Goal: Communication & Community: Answer question/provide support

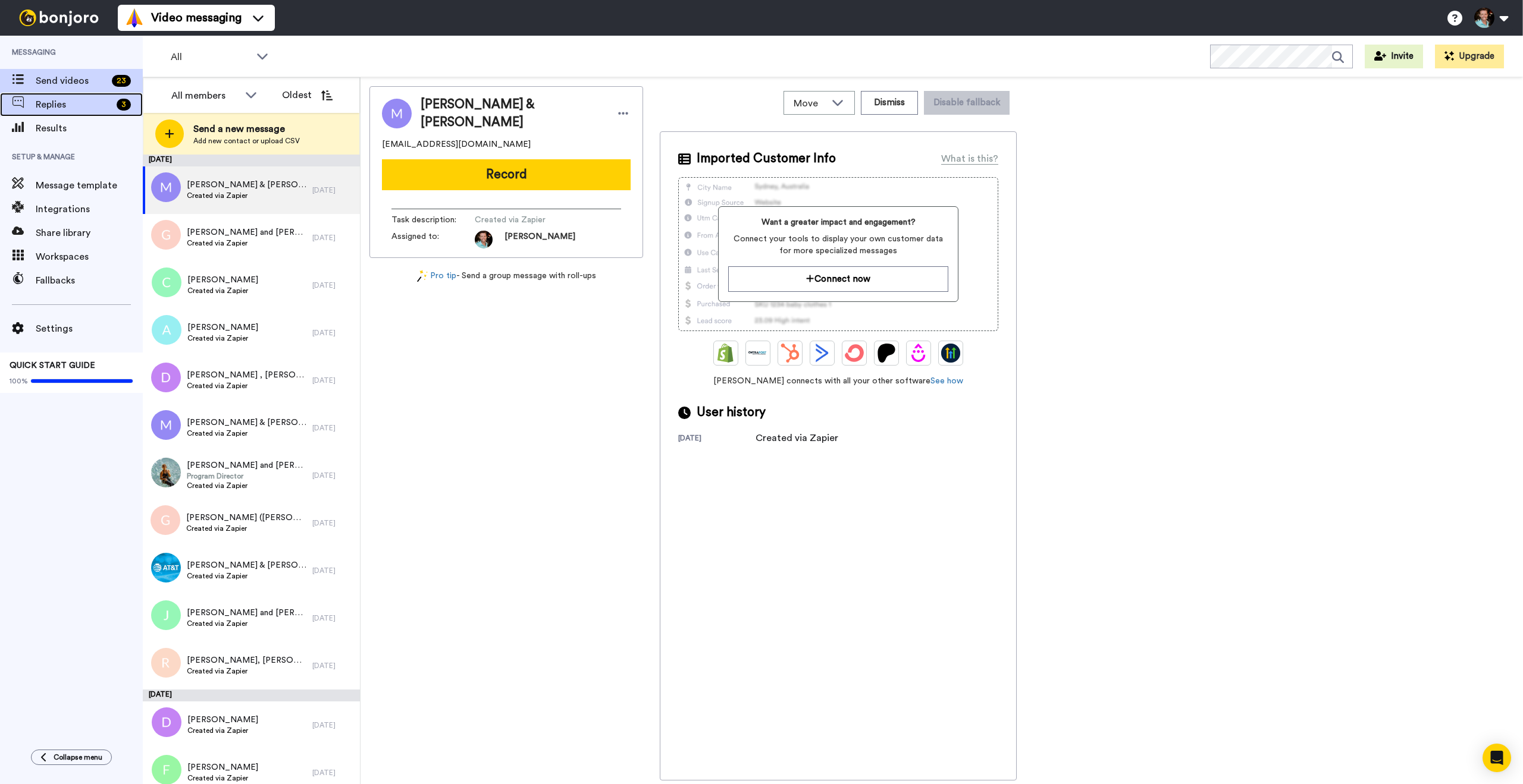
click at [93, 98] on span "Replies" at bounding box center [73, 105] width 76 height 15
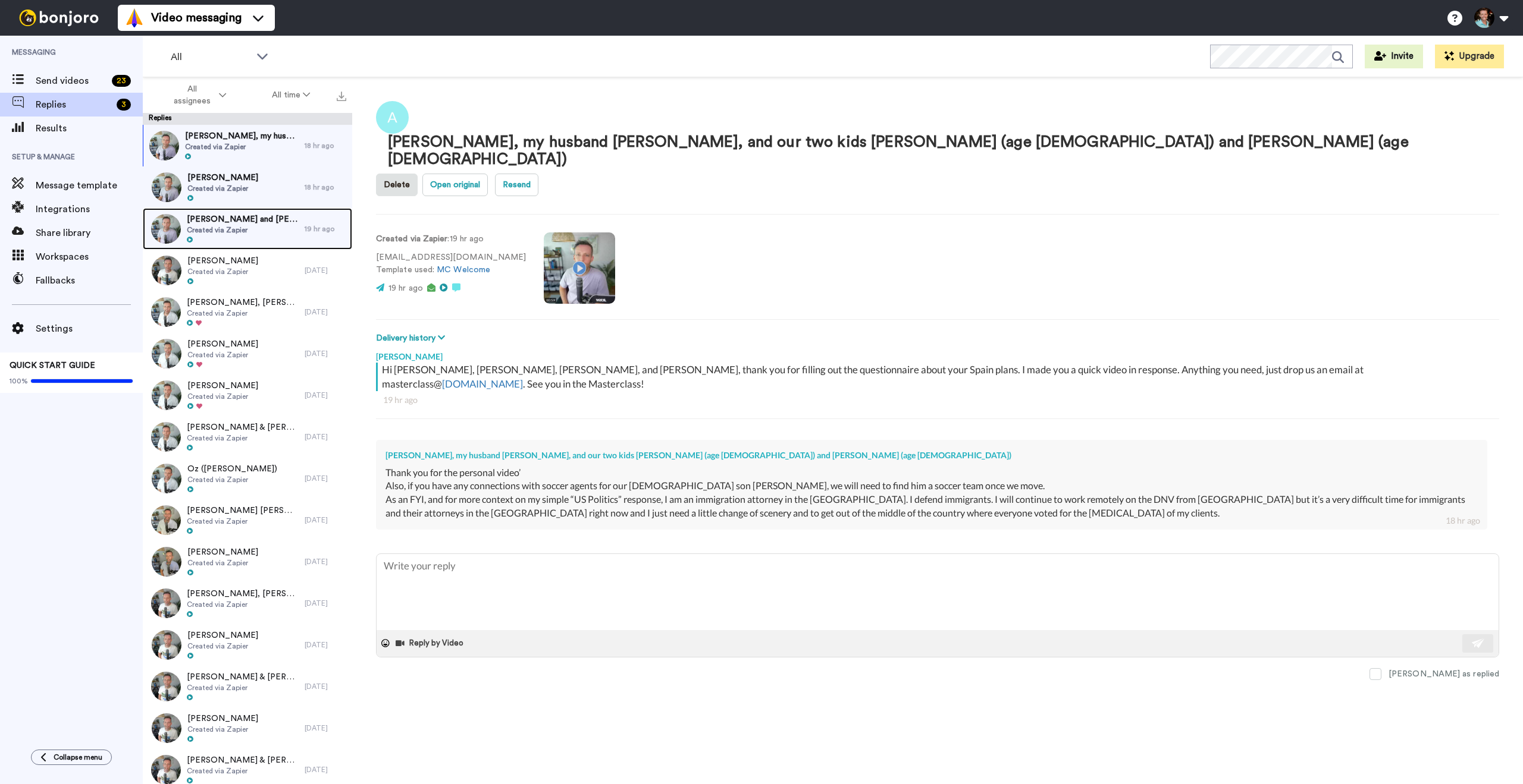
click at [226, 228] on span "Created via Zapier" at bounding box center [242, 230] width 112 height 9
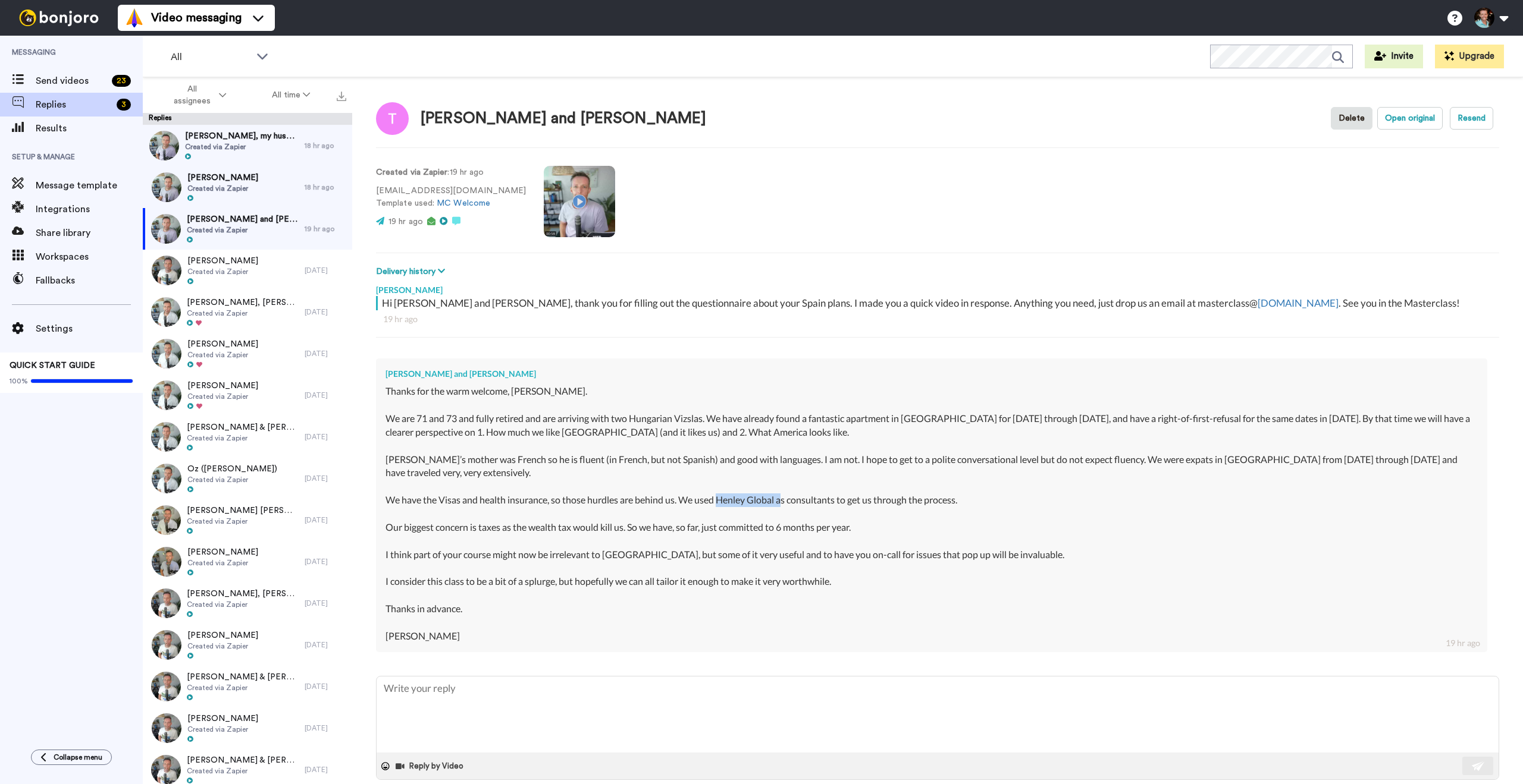
drag, startPoint x: 783, startPoint y: 499, endPoint x: 720, endPoint y: 496, distance: 63.1
click at [720, 496] on div "Thanks for the warm welcome, [PERSON_NAME]. We are 71 and 73 and fully retired …" at bounding box center [931, 514] width 1092 height 258
click at [429, 717] on textarea at bounding box center [937, 715] width 1122 height 76
type textarea "x"
type textarea "H"
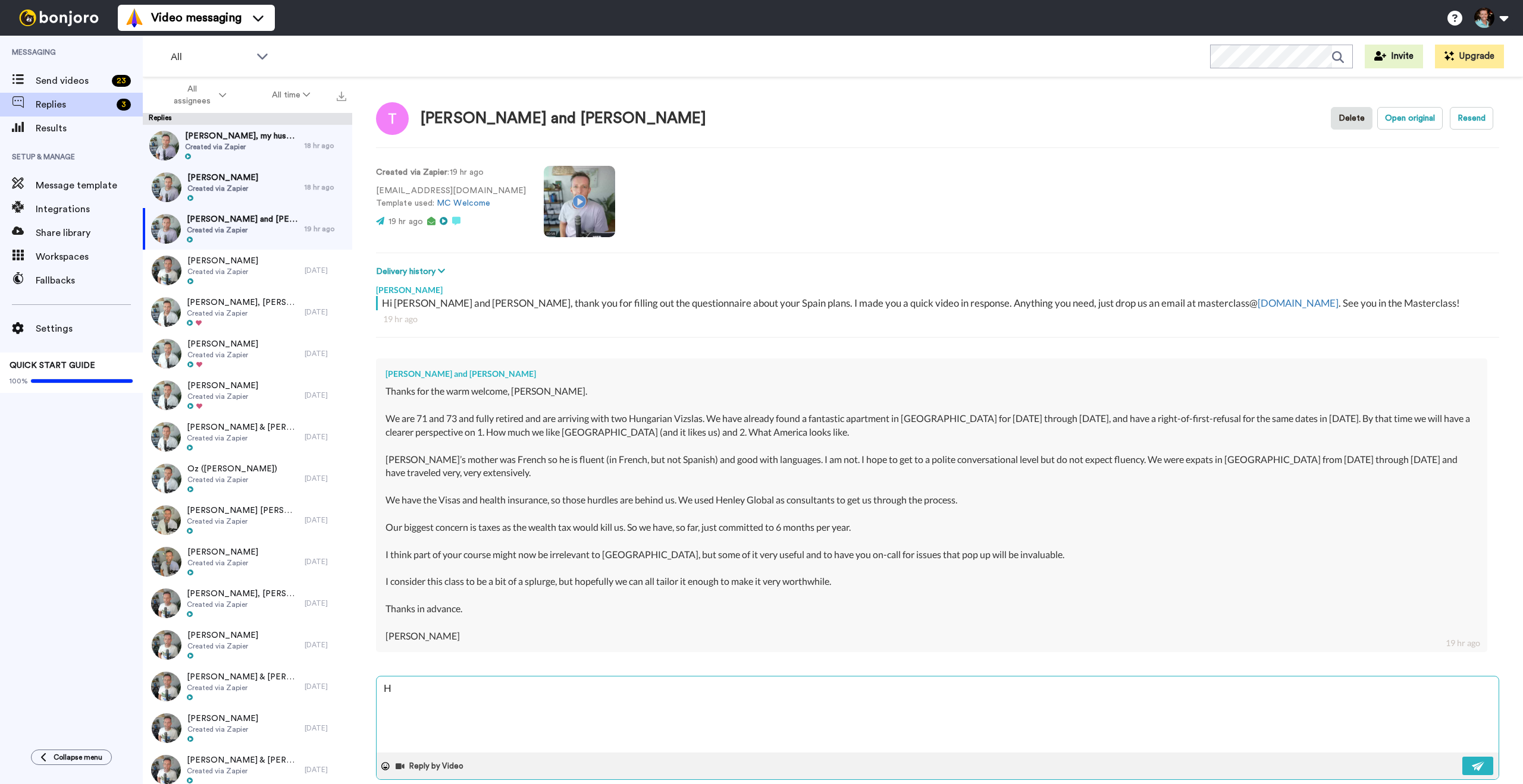
type textarea "x"
type textarea "Hi"
type textarea "x"
type textarea "Hi"
type textarea "x"
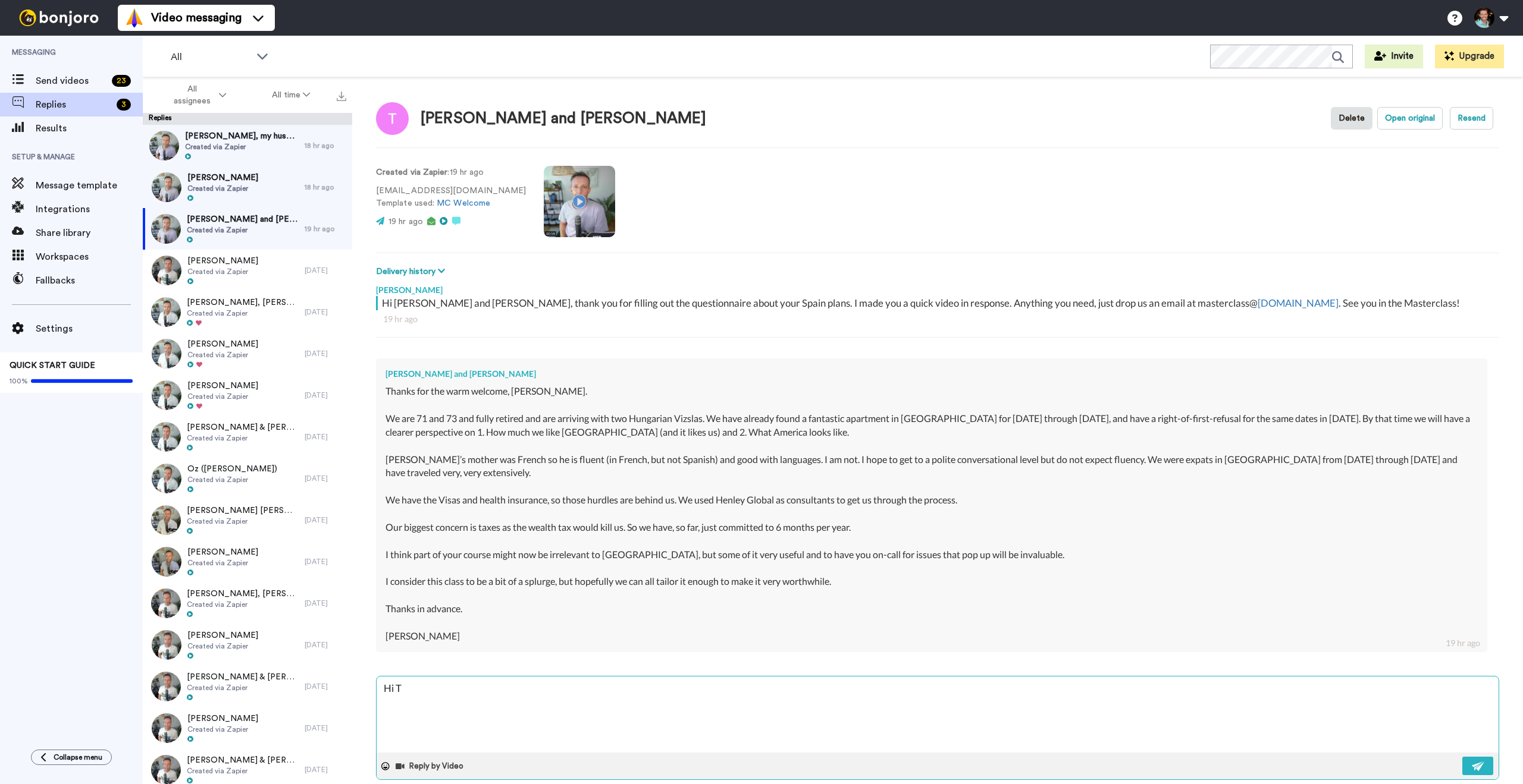
type textarea "Hi To"
type textarea "x"
type textarea "Hi [PERSON_NAME]"
type textarea "x"
type textarea "Hi [PERSON_NAME],"
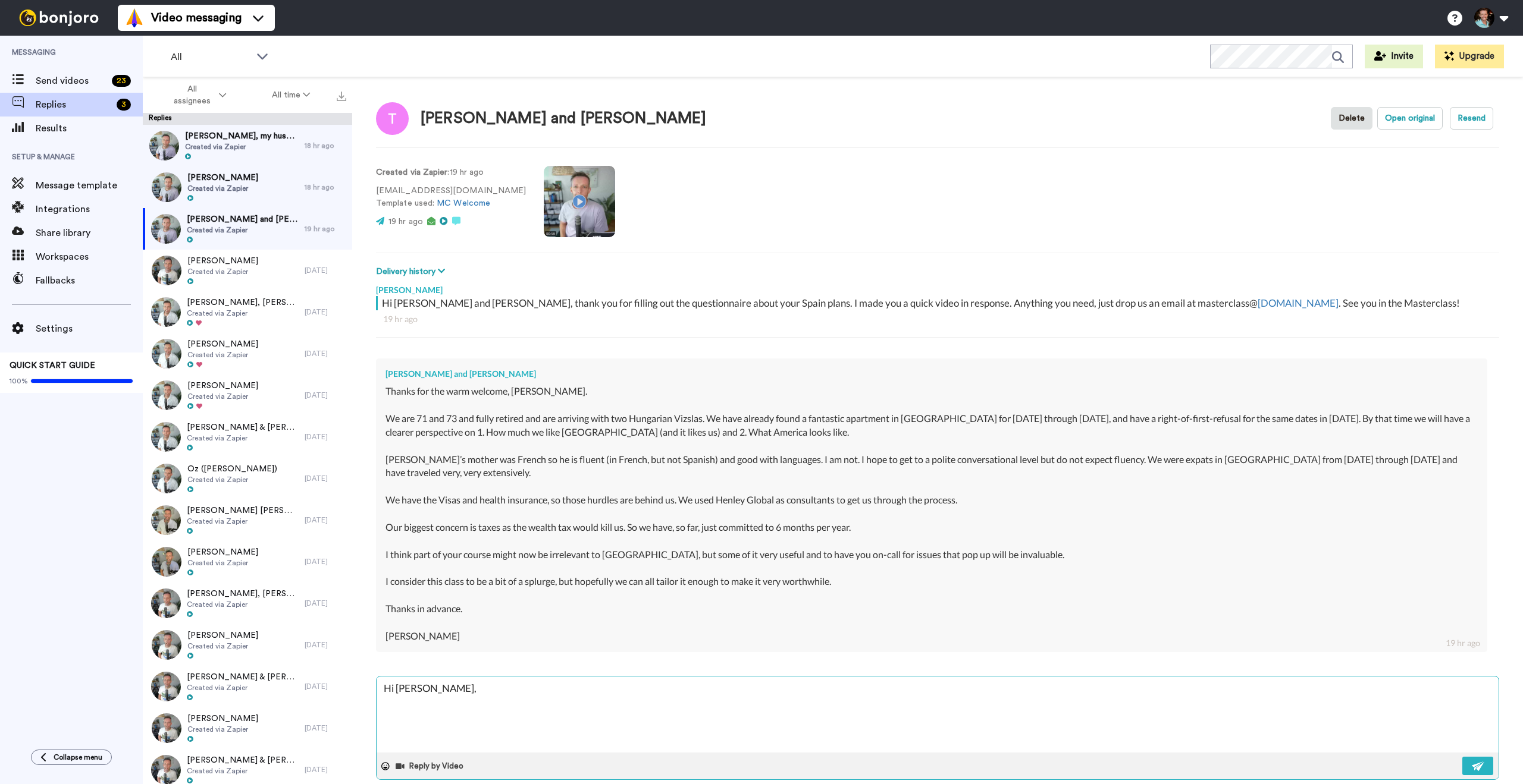
type textarea "x"
type textarea "Hi [PERSON_NAME],"
type textarea "x"
type textarea "Hi [PERSON_NAME], s"
type textarea "x"
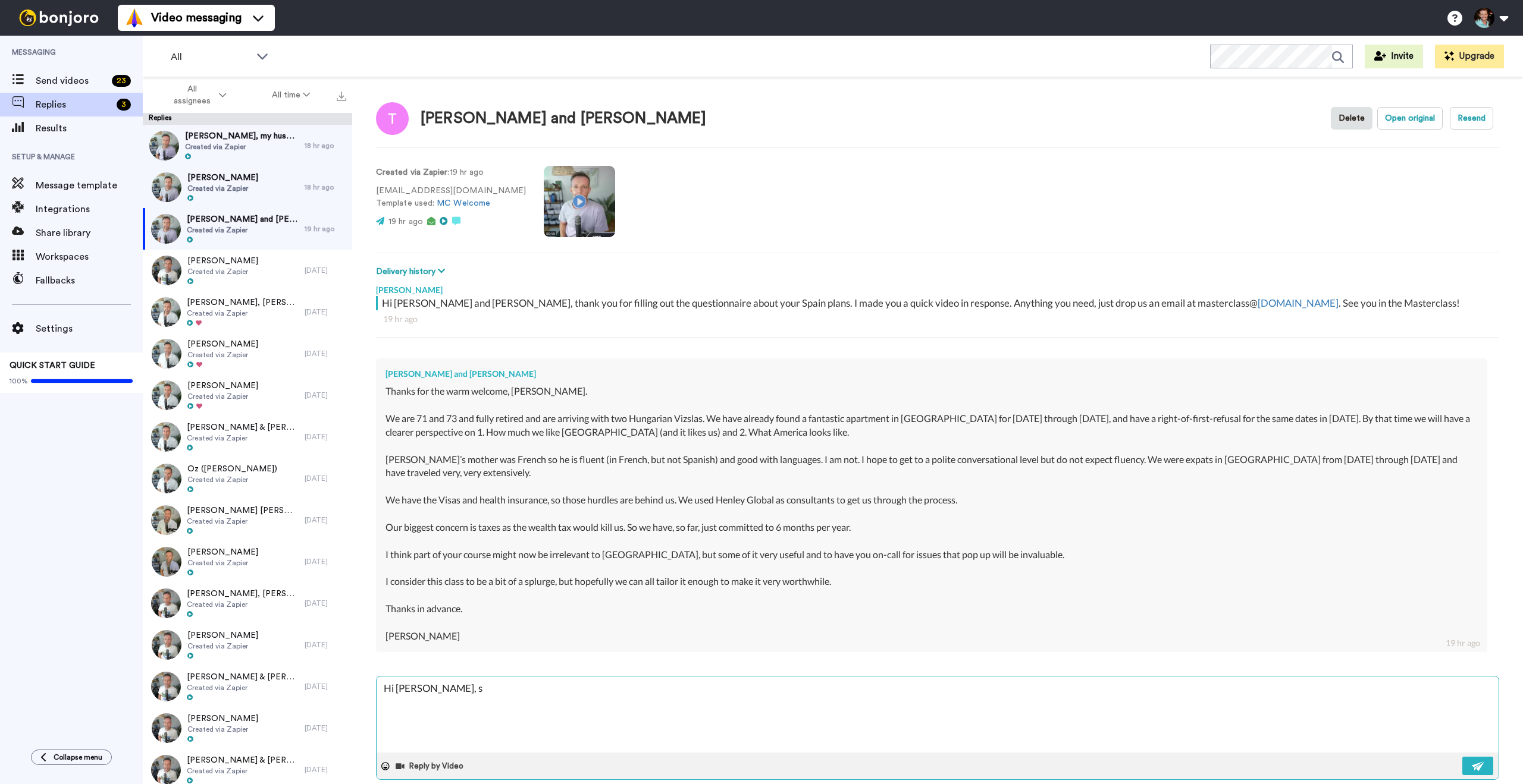
type textarea "Hi [PERSON_NAME], so"
type textarea "x"
type textarea "Hi [PERSON_NAME], sou"
type textarea "x"
type textarea "Hi [PERSON_NAME], soun"
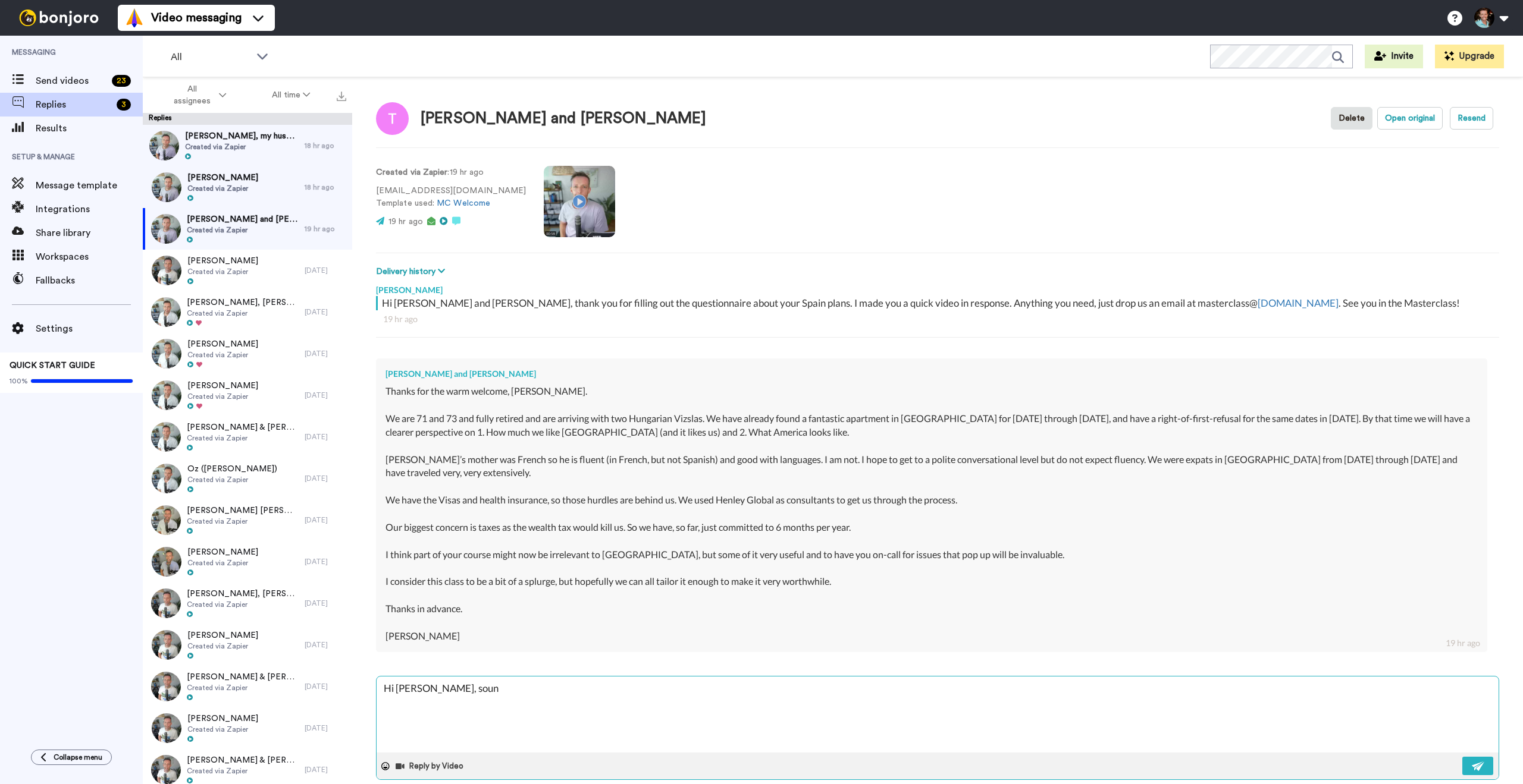
type textarea "x"
type textarea "Hi [PERSON_NAME], sound"
type textarea "x"
type textarea "Hi [PERSON_NAME], sounds"
type textarea "x"
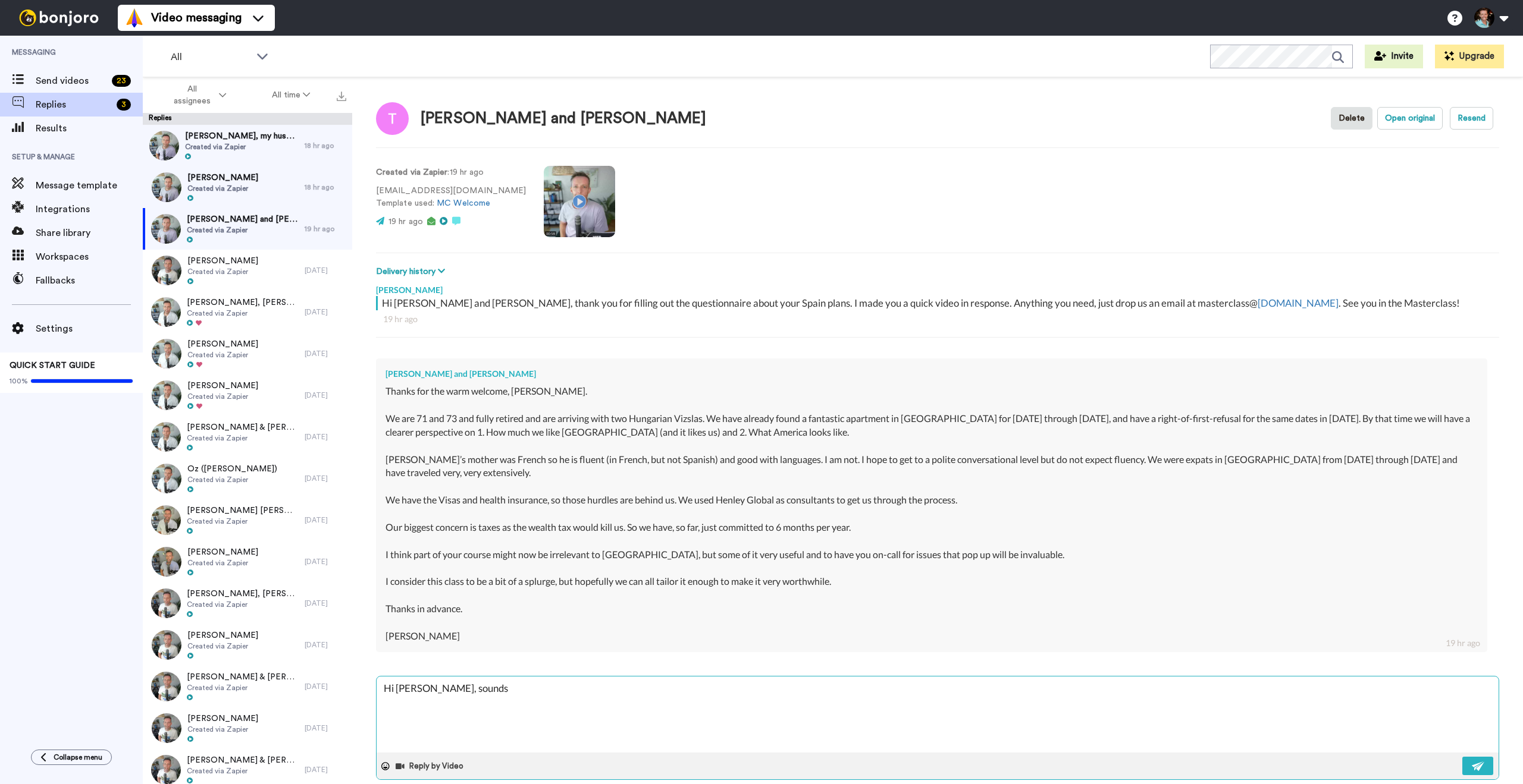
type textarea "Hi [PERSON_NAME], sounds"
type textarea "x"
type textarea "Hi [PERSON_NAME], sounds g"
type textarea "x"
type textarea "Hi [PERSON_NAME], sounds gre"
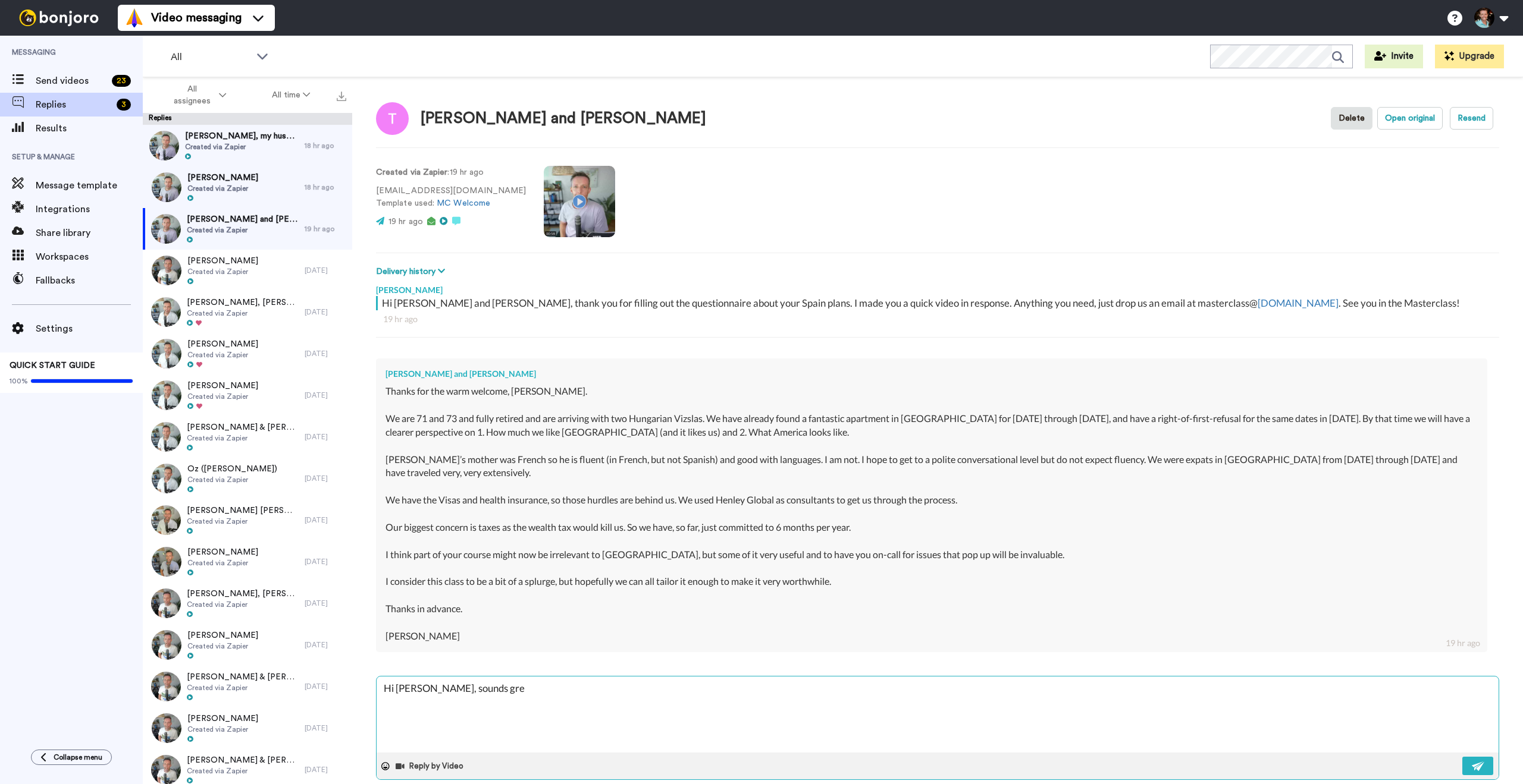
type textarea "x"
type textarea "Hi [PERSON_NAME], sounds grea"
type textarea "x"
type textarea "Hi [PERSON_NAME], sounds great"
type textarea "x"
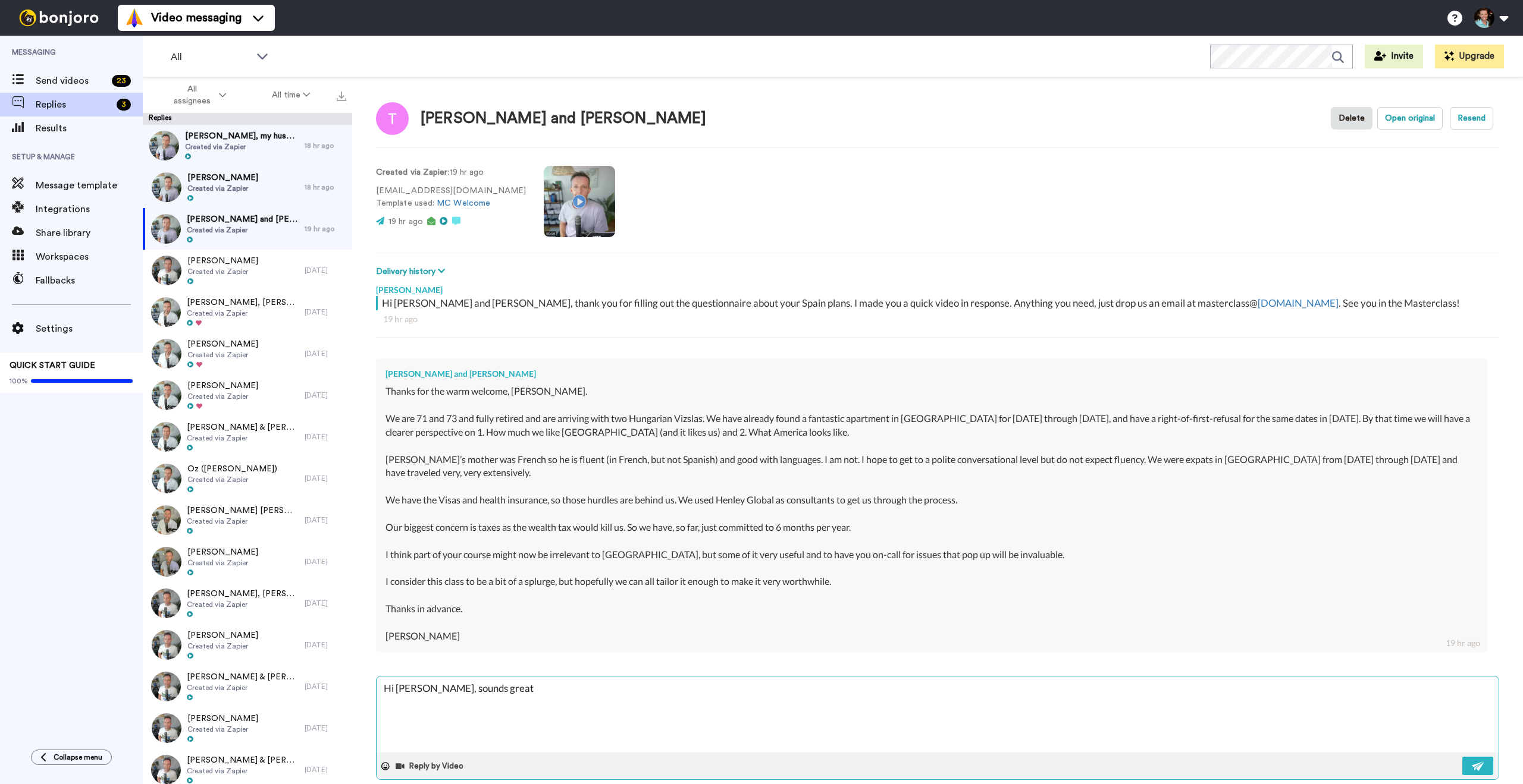
type textarea "Hi [PERSON_NAME], sounds great t"
type textarea "x"
type textarea "Hi [PERSON_NAME], sounds great to"
type textarea "x"
type textarea "Hi [PERSON_NAME], sounds great to k"
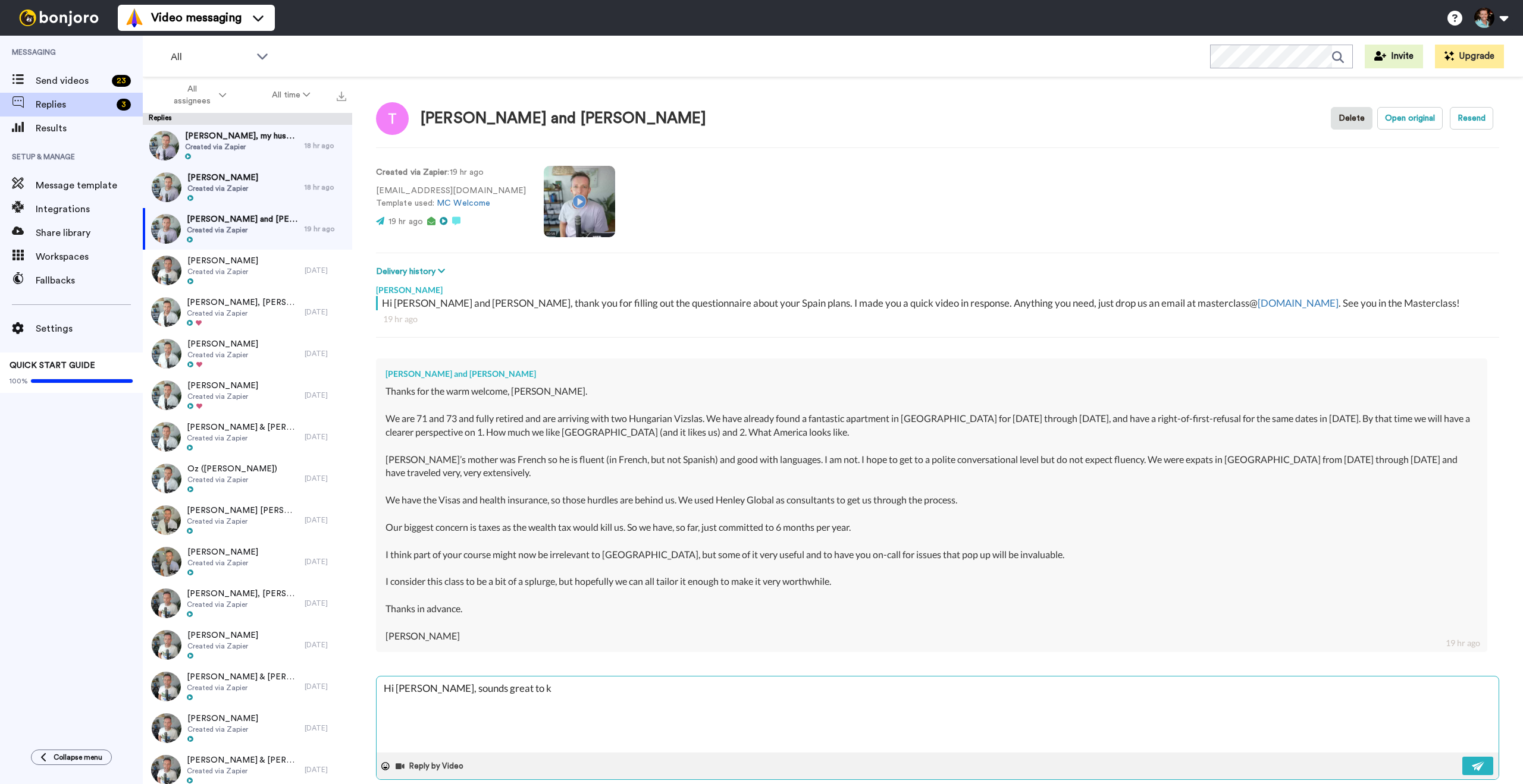
type textarea "x"
type textarea "Hi [PERSON_NAME], sounds great to kn"
type textarea "x"
type textarea "Hi [PERSON_NAME], sounds great to kno"
type textarea "x"
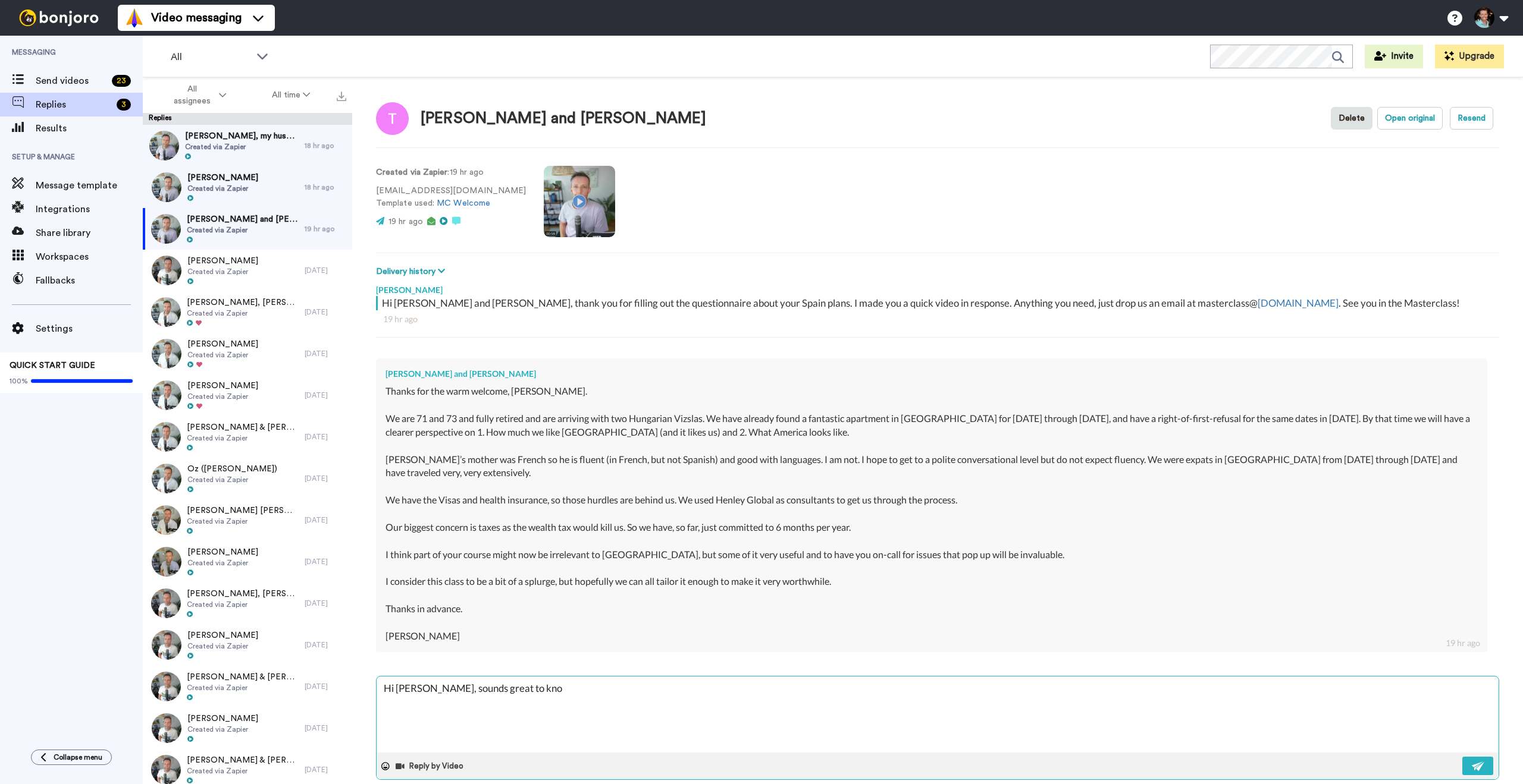
type textarea "Hi [PERSON_NAME], sounds great to know"
type textarea "x"
type textarea "Hi [PERSON_NAME], sounds great to know"
type textarea "x"
type textarea "Hi [PERSON_NAME], sounds great to know yo"
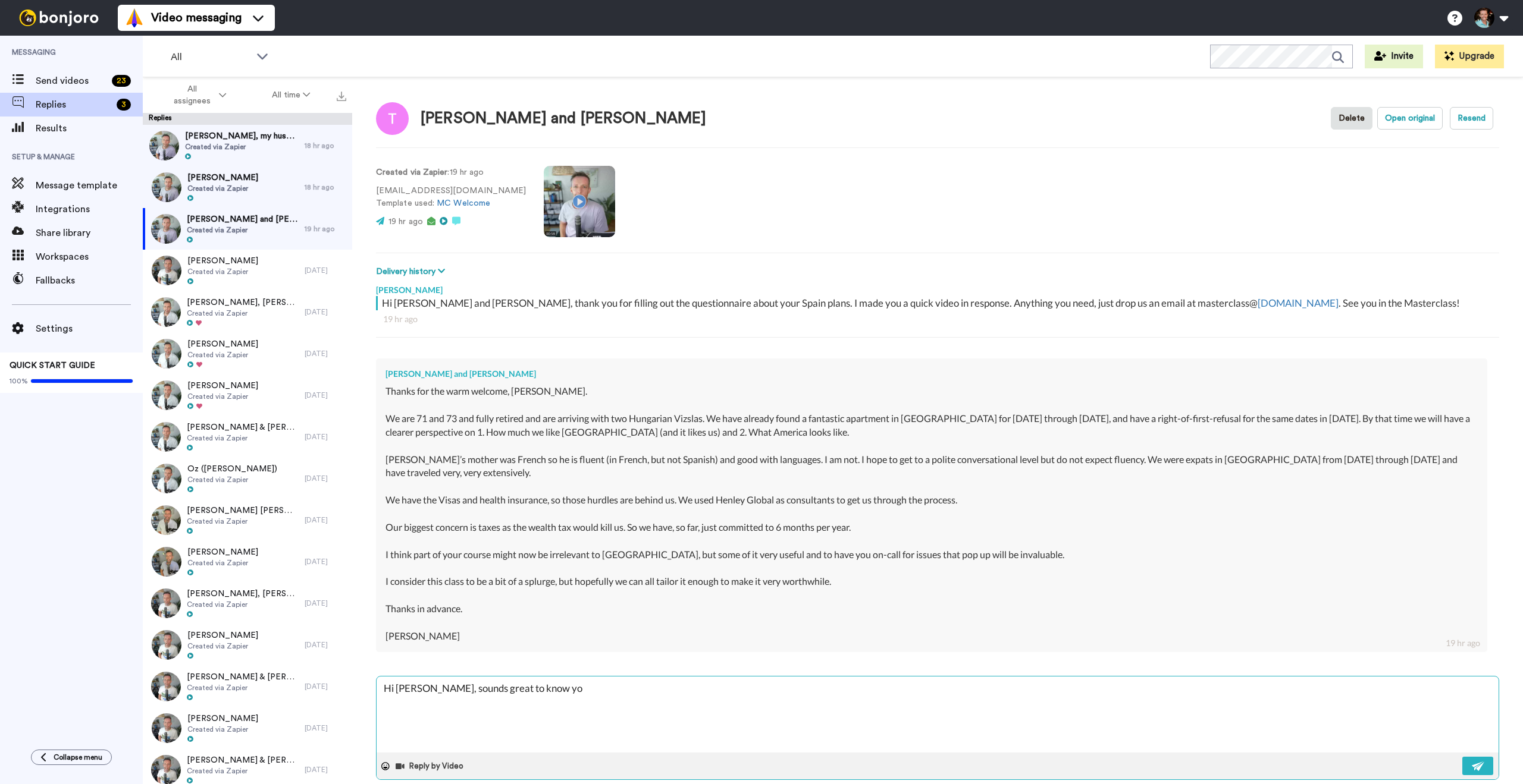
type textarea "x"
type textarea "Hi [PERSON_NAME], sounds great to know you"
type textarea "x"
type textarea "Hi [PERSON_NAME], sounds great to know you h"
type textarea "x"
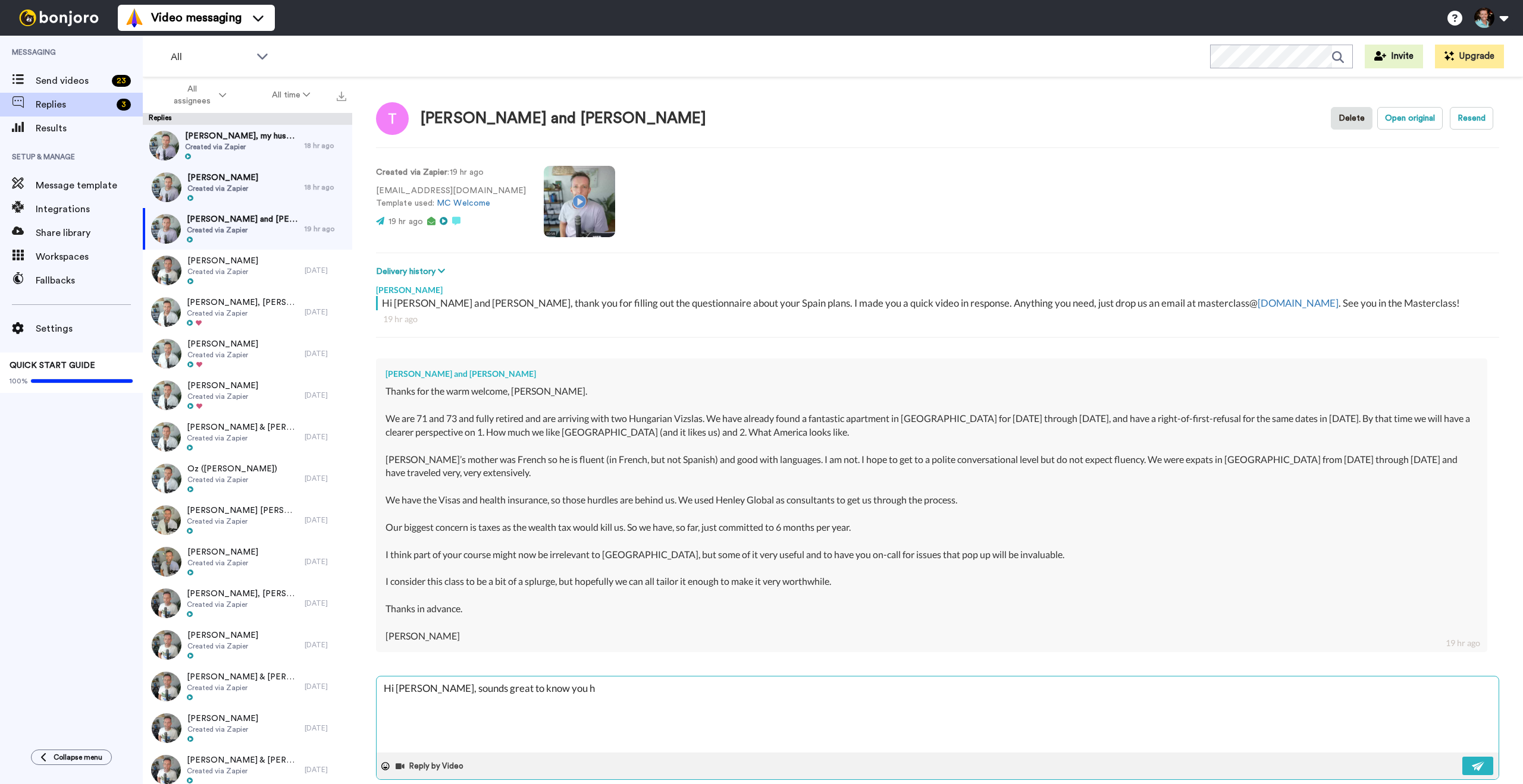
type textarea "Hi [PERSON_NAME], sounds great to know you ha"
type textarea "x"
type textarea "Hi [PERSON_NAME], sounds great to know you have"
click at [419, 690] on textarea "Hi [PERSON_NAME], sounds great to know you have" at bounding box center [937, 715] width 1122 height 76
type textarea "x"
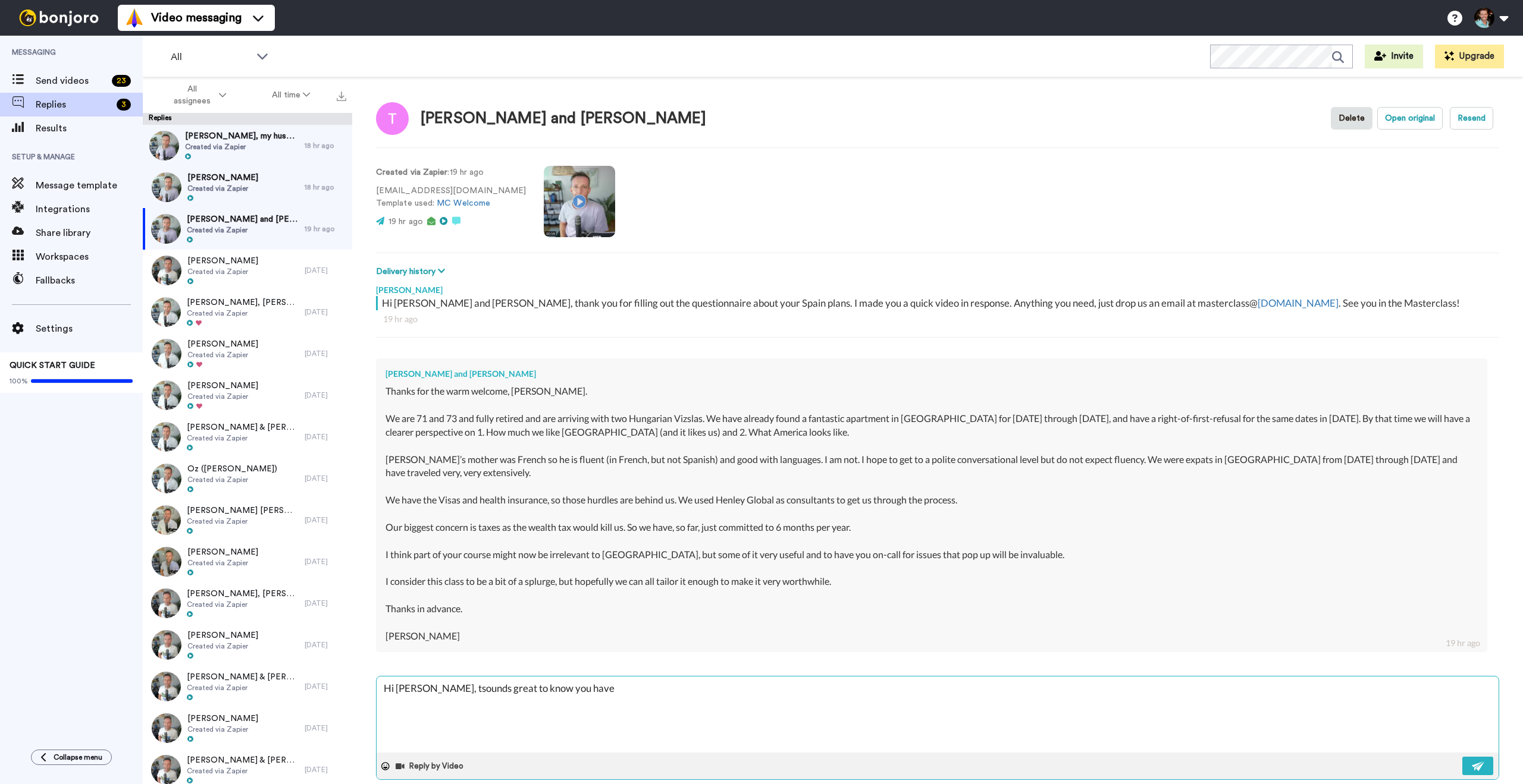
type textarea "Hi [PERSON_NAME], thsounds great to know you have"
type textarea "x"
type textarea "Hi [PERSON_NAME], thasounds great to know you have"
type textarea "x"
type textarea "Hi [PERSON_NAME], thatsounds great to know you have"
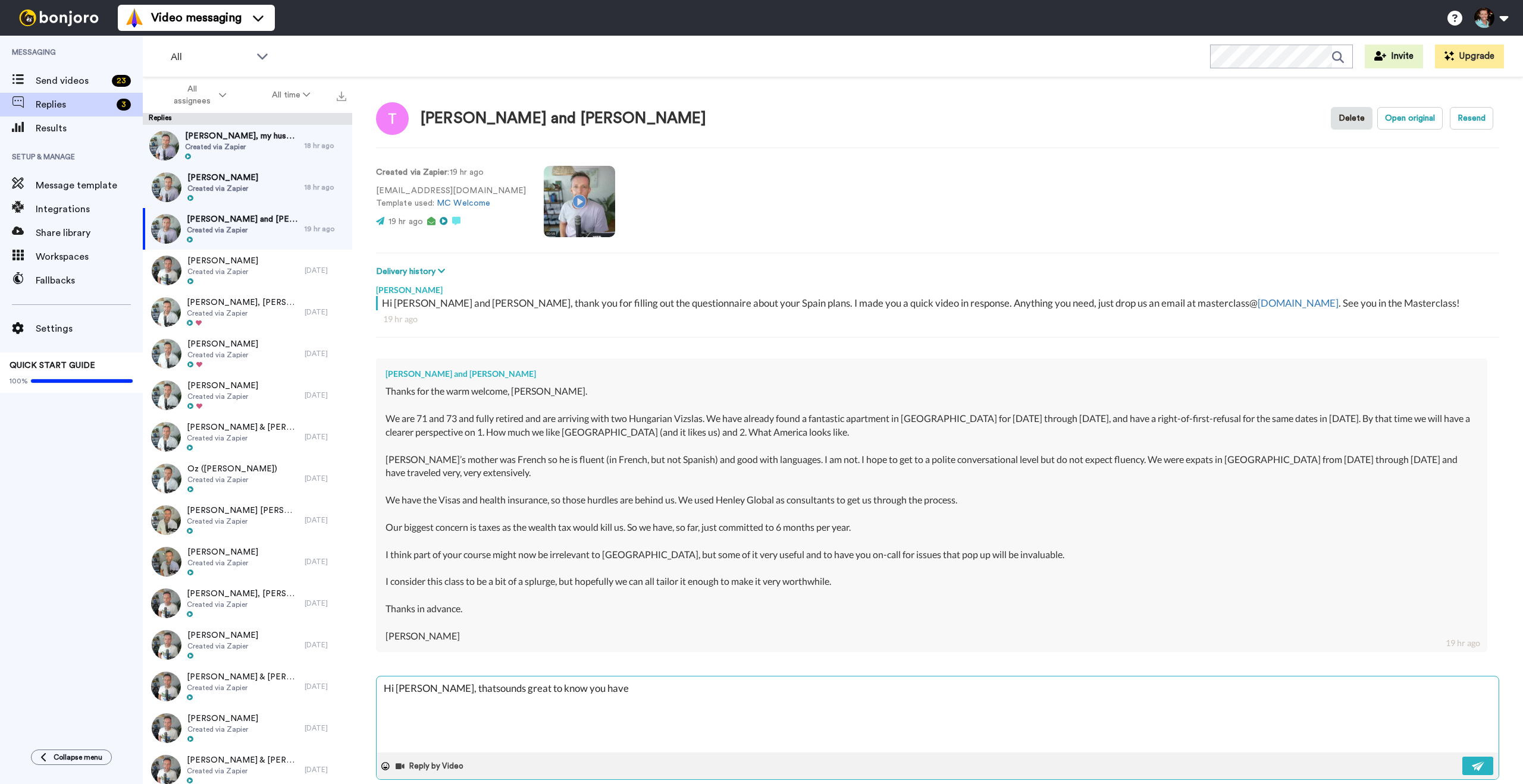
type textarea "x"
type textarea "Hi [PERSON_NAME], thasounds great to know you have"
type textarea "x"
type textarea "Hi [PERSON_NAME], thsounds great to know you have"
type textarea "x"
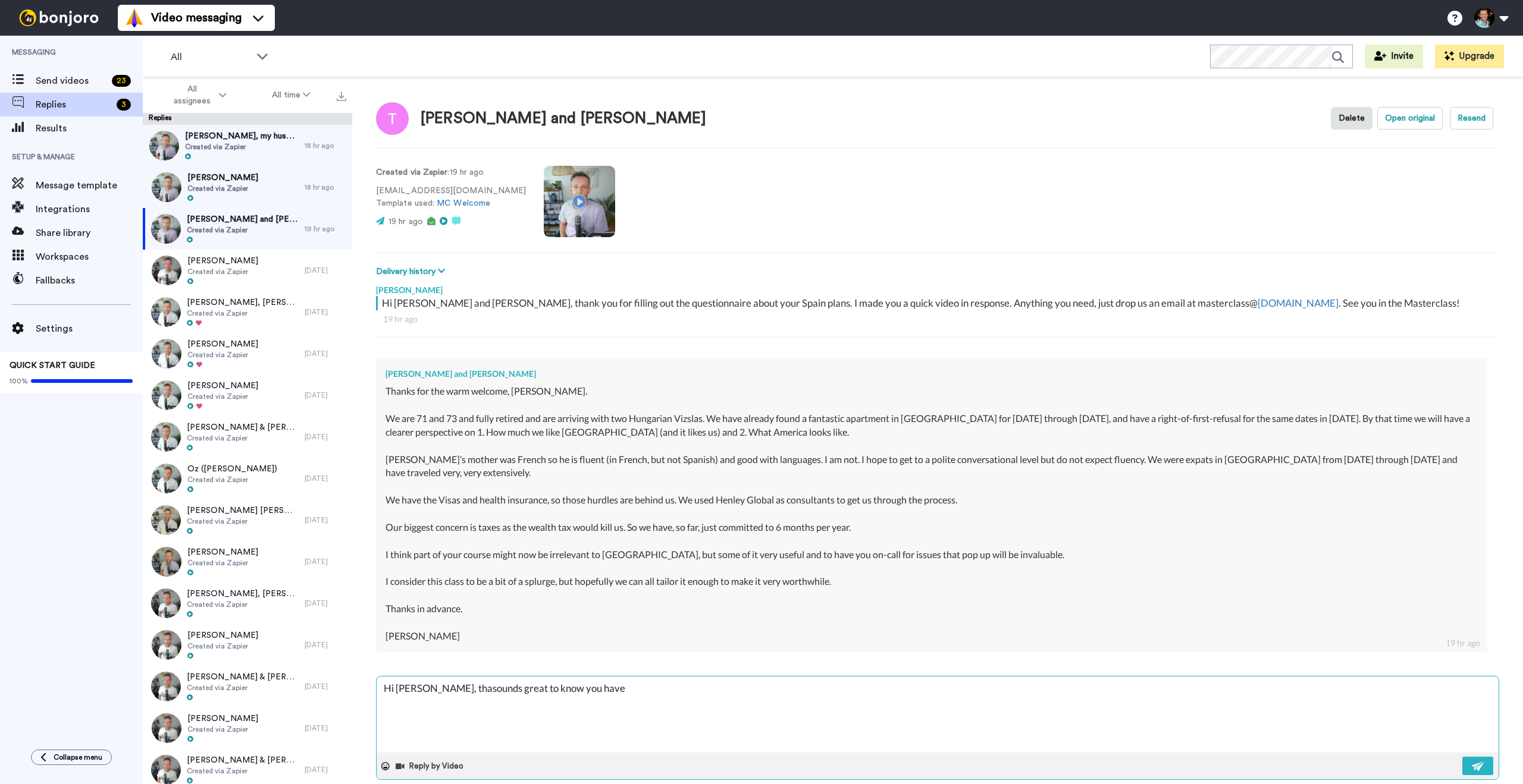
type textarea "Hi [PERSON_NAME], thansounds great to know you have"
type textarea "x"
type textarea "Hi [PERSON_NAME], thanksounds great to know you have"
type textarea "x"
type textarea "Hi [PERSON_NAME], thank ysounds great to know you have"
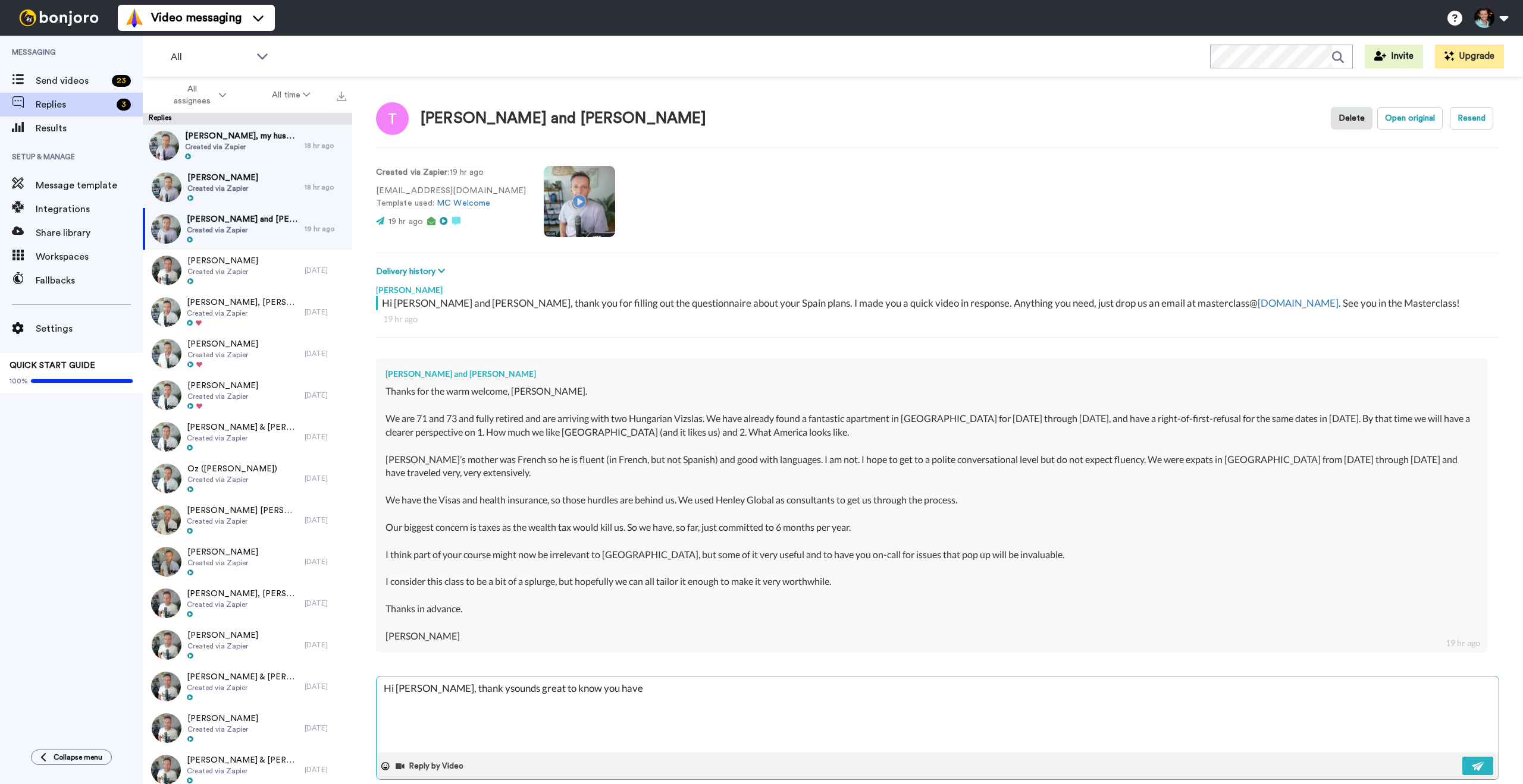
type textarea "x"
type textarea "Hi [PERSON_NAME], thank yosounds great to know you have"
type textarea "x"
type textarea "Hi [PERSON_NAME], thank yousounds great to know you have"
type textarea "x"
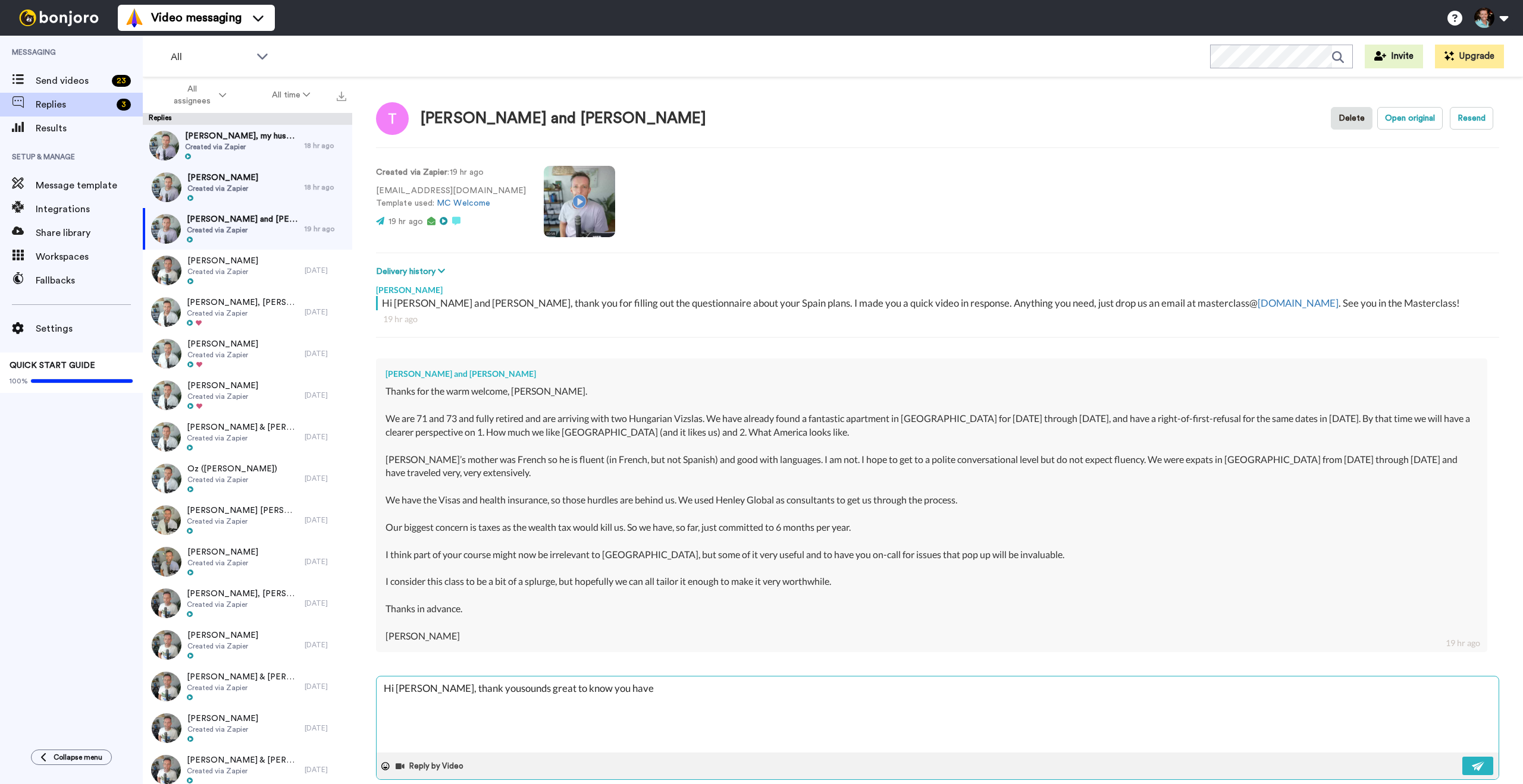
type textarea "Hi [PERSON_NAME], thank you sounds great to know you have"
type textarea "x"
type textarea "Hi [PERSON_NAME], thank you fsounds great to know you have"
type textarea "x"
type textarea "Hi [PERSON_NAME], thank you fosounds great to know you have"
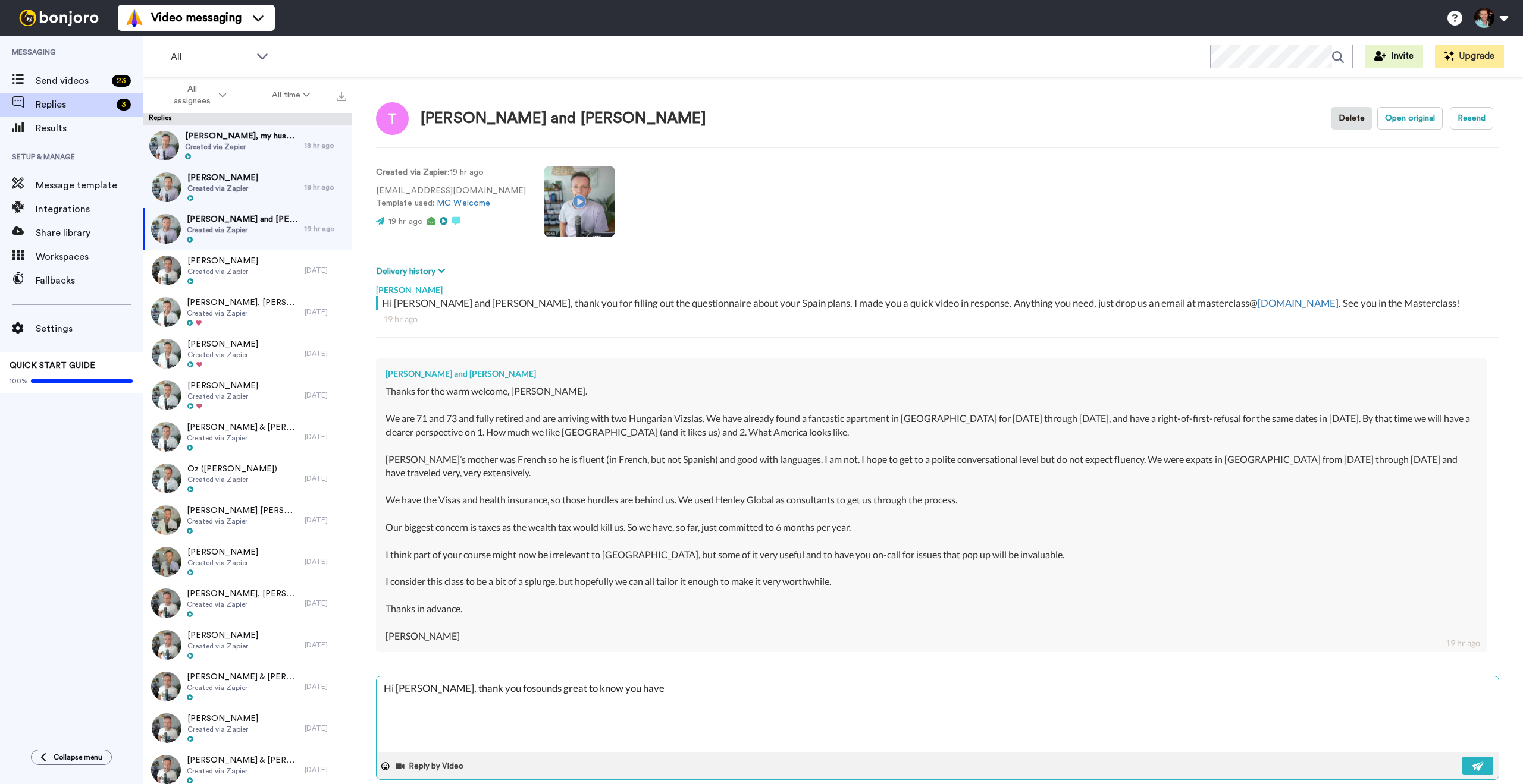
type textarea "x"
type textarea "Hi [PERSON_NAME], thank you forsounds great to know you have"
type textarea "x"
type textarea "Hi [PERSON_NAME], thank you for sounds great to know you have"
type textarea "x"
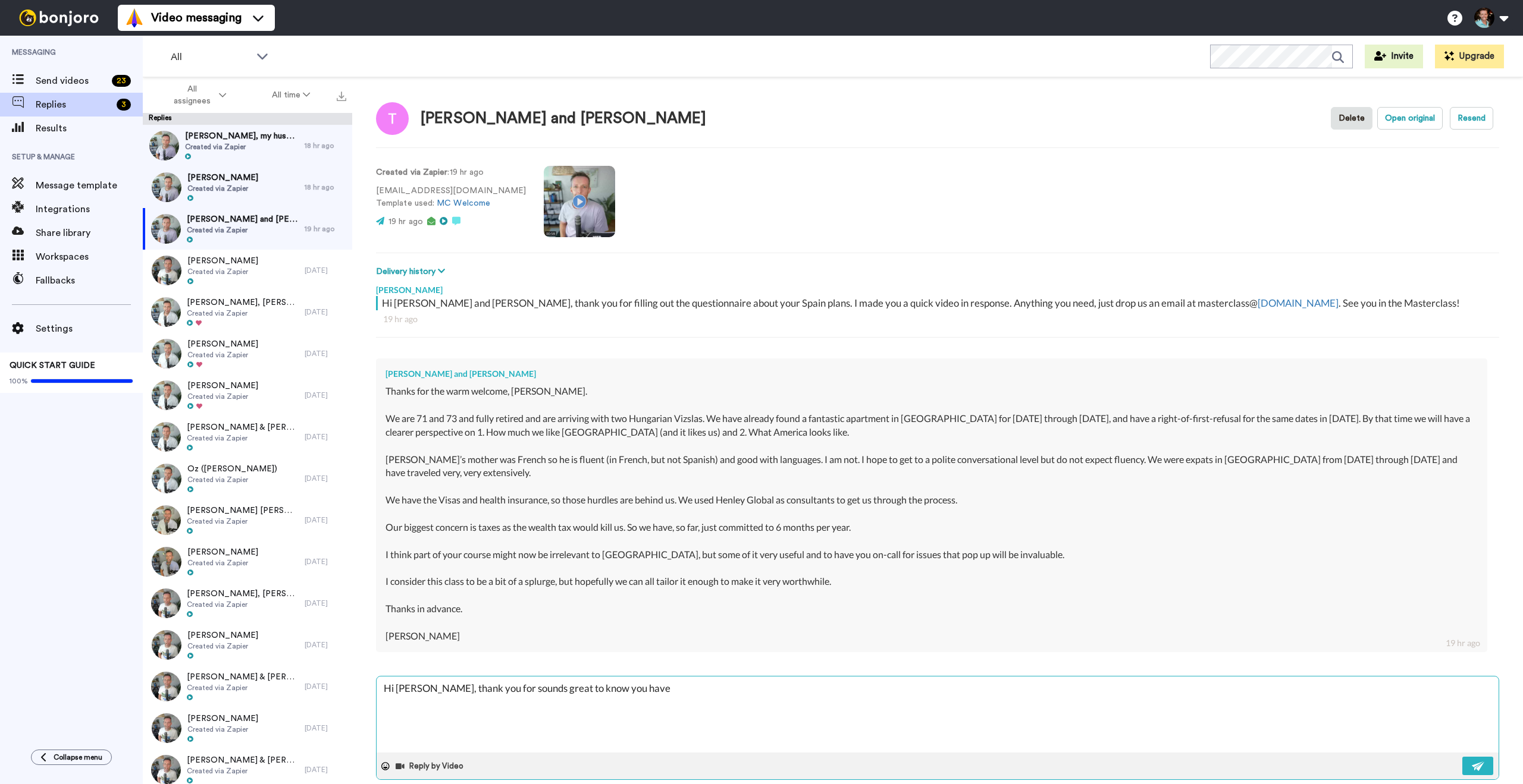
type textarea "Hi [PERSON_NAME], thank you for tsounds great to know you have"
type textarea "x"
type textarea "Hi [PERSON_NAME], thank you for thasounds great to know you have"
type textarea "x"
type textarea "Hi [PERSON_NAME], thank you for that sounds great to know you have"
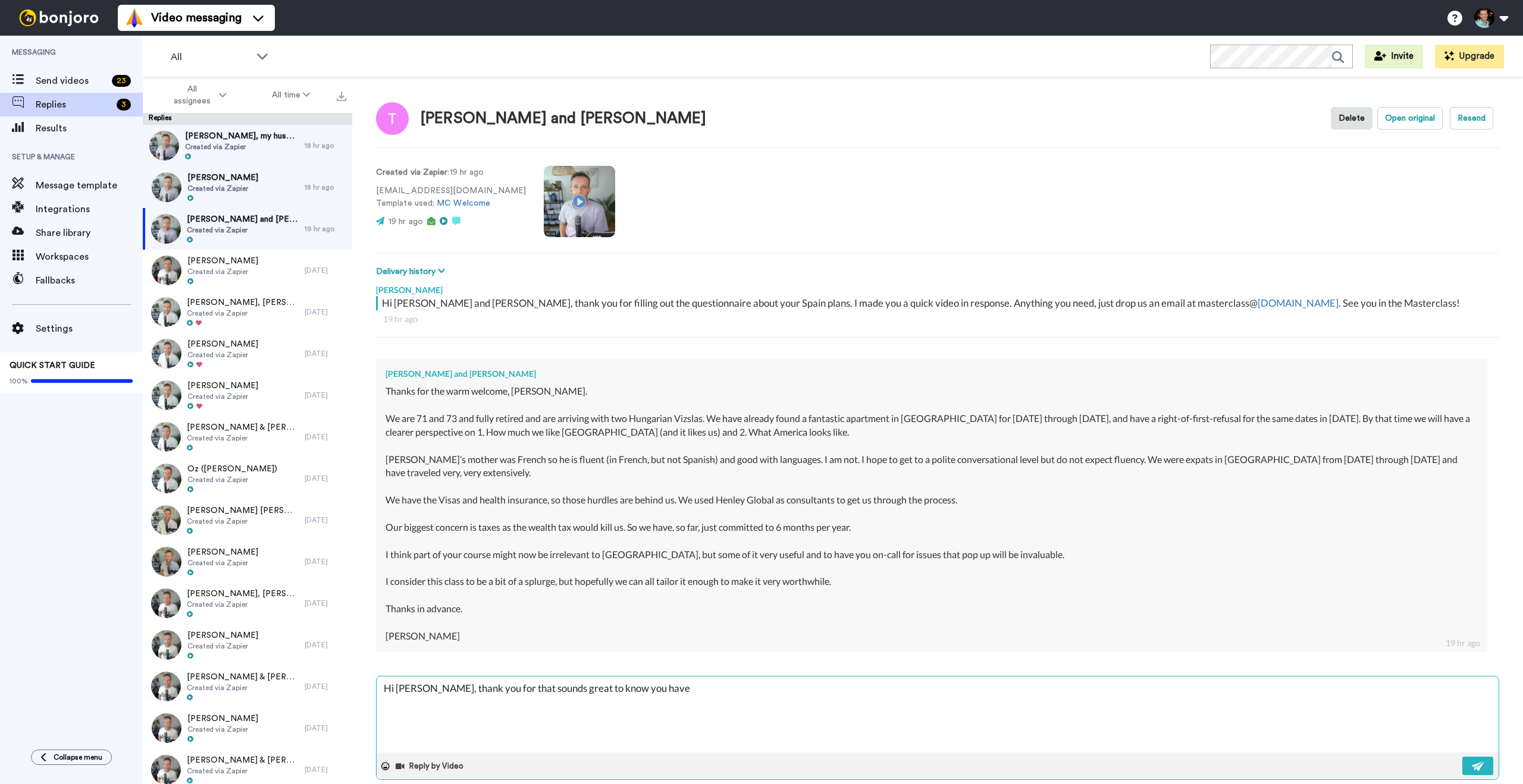
type textarea "x"
type textarea "Hi [PERSON_NAME], thank you for that esounds great to know you have"
type textarea "x"
type textarea "Hi [PERSON_NAME], thank you for that exsounds great to know you have"
type textarea "x"
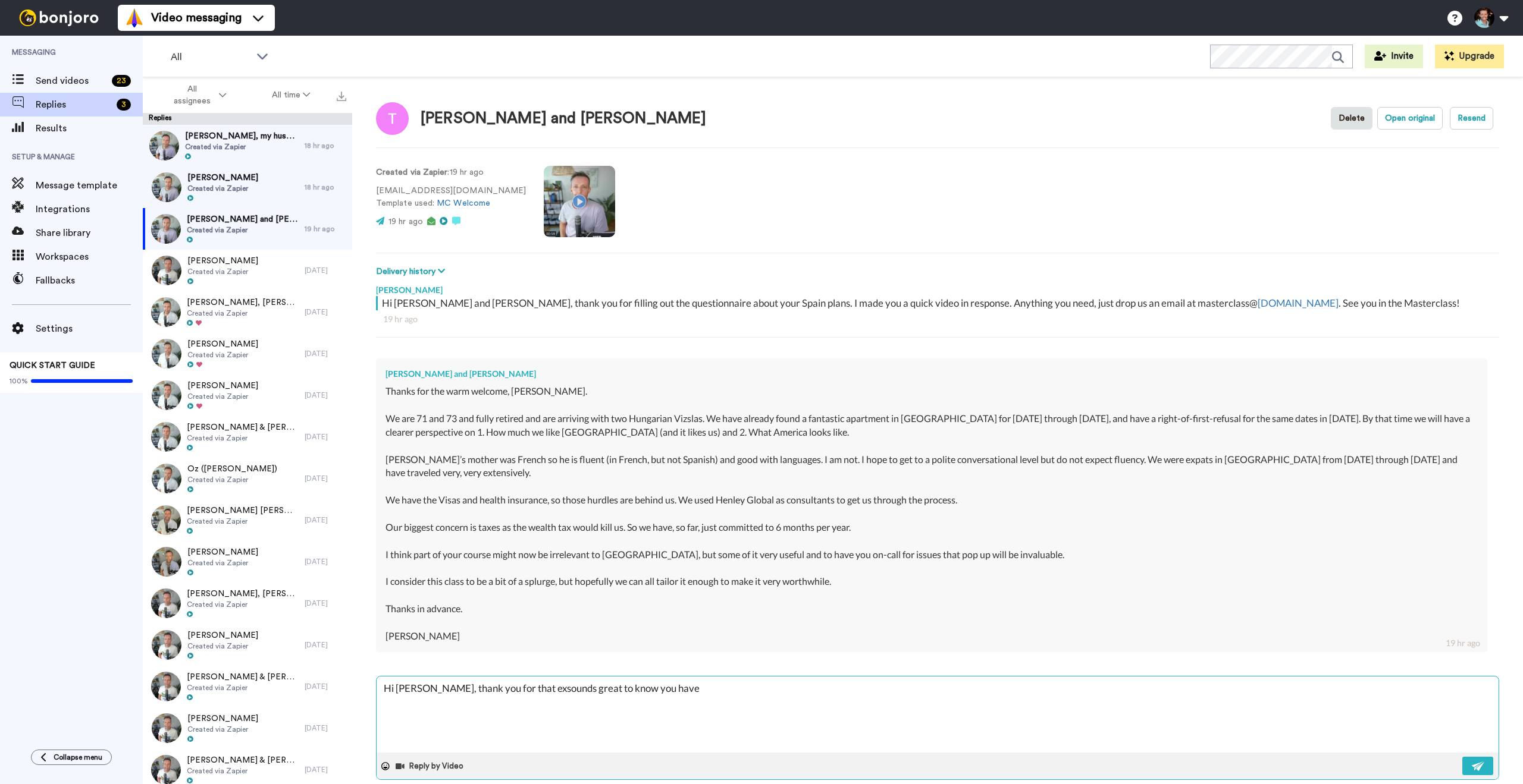
type textarea "Hi [PERSON_NAME], thank you for that extsounds great to know you have"
type textarea "x"
type textarea "Hi [PERSON_NAME], thank you for that extrsounds great to know you have"
type textarea "x"
type textarea "Hi [PERSON_NAME], thank you for that extrasounds great to know you have"
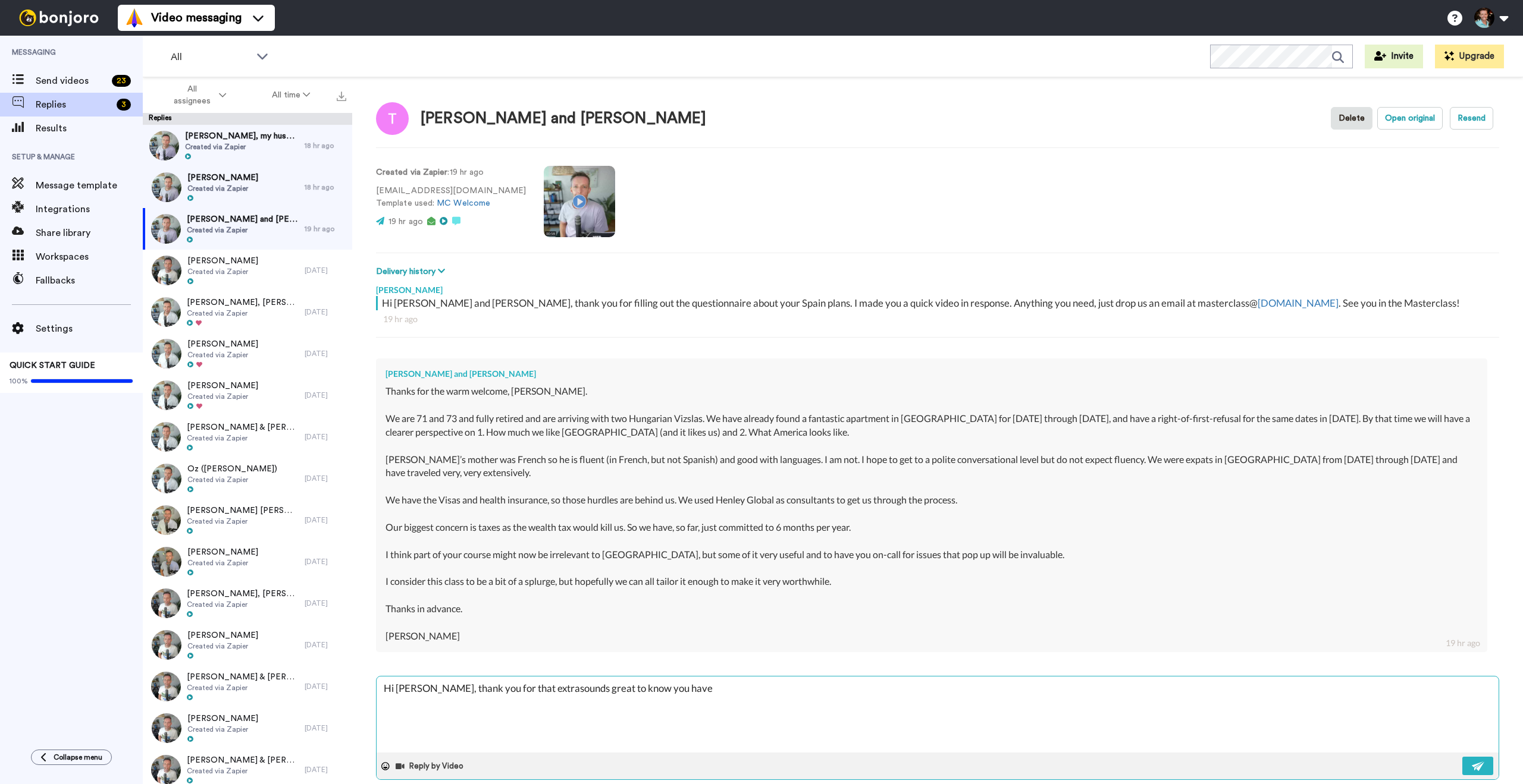
type textarea "x"
type textarea "Hi [PERSON_NAME], thank you for that extra csounds great to know you have"
type textarea "x"
type textarea "Hi [PERSON_NAME], thank you for that extra cxosounds great to know you have"
type textarea "x"
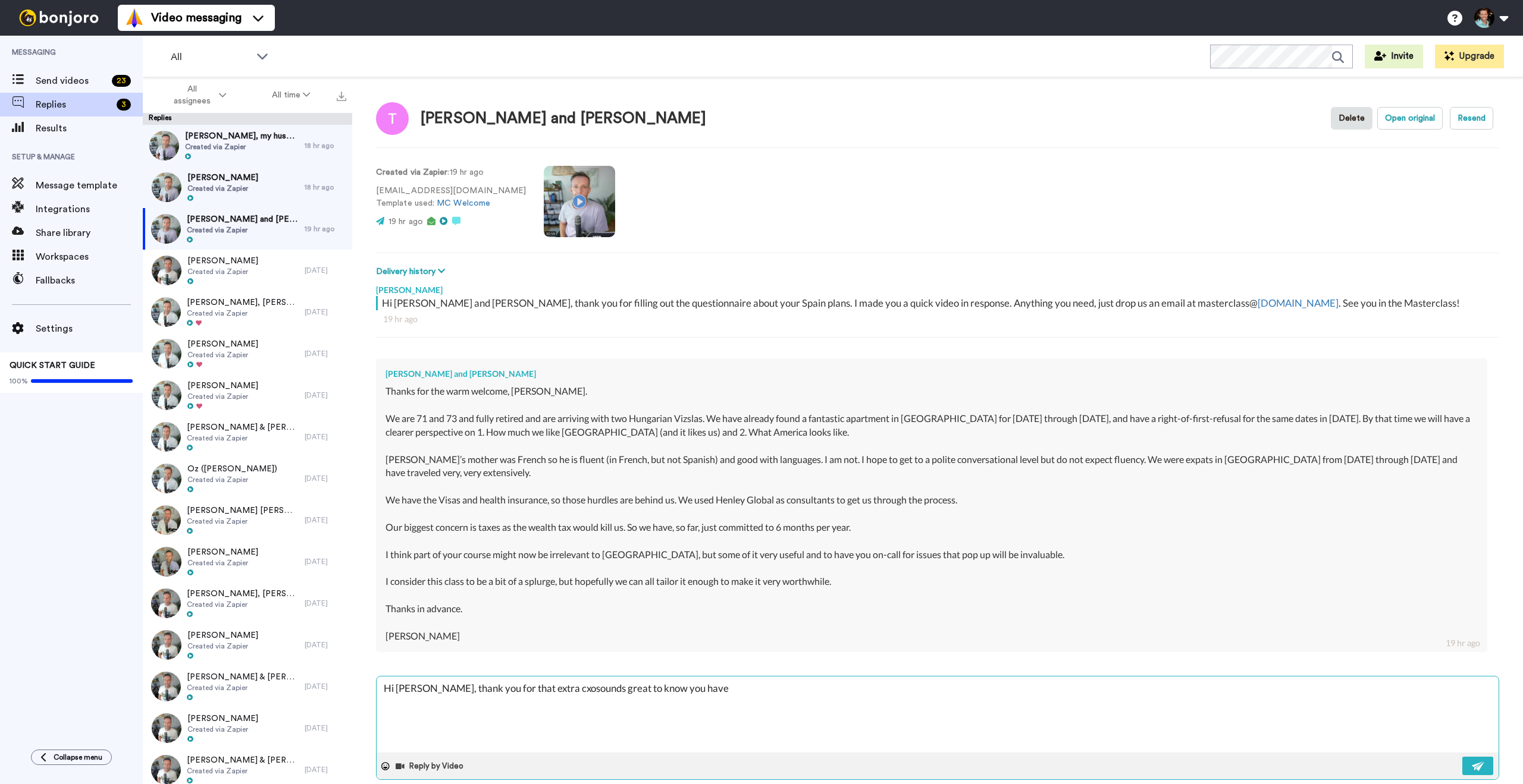
type textarea "Hi [PERSON_NAME], thank you for that extra cxonsounds great to know you have"
type textarea "x"
type textarea "Hi [PERSON_NAME], thank you for that extra cxosounds great to know you have"
type textarea "x"
type textarea "Hi [PERSON_NAME], thank you for that extra cxsounds great to know you have"
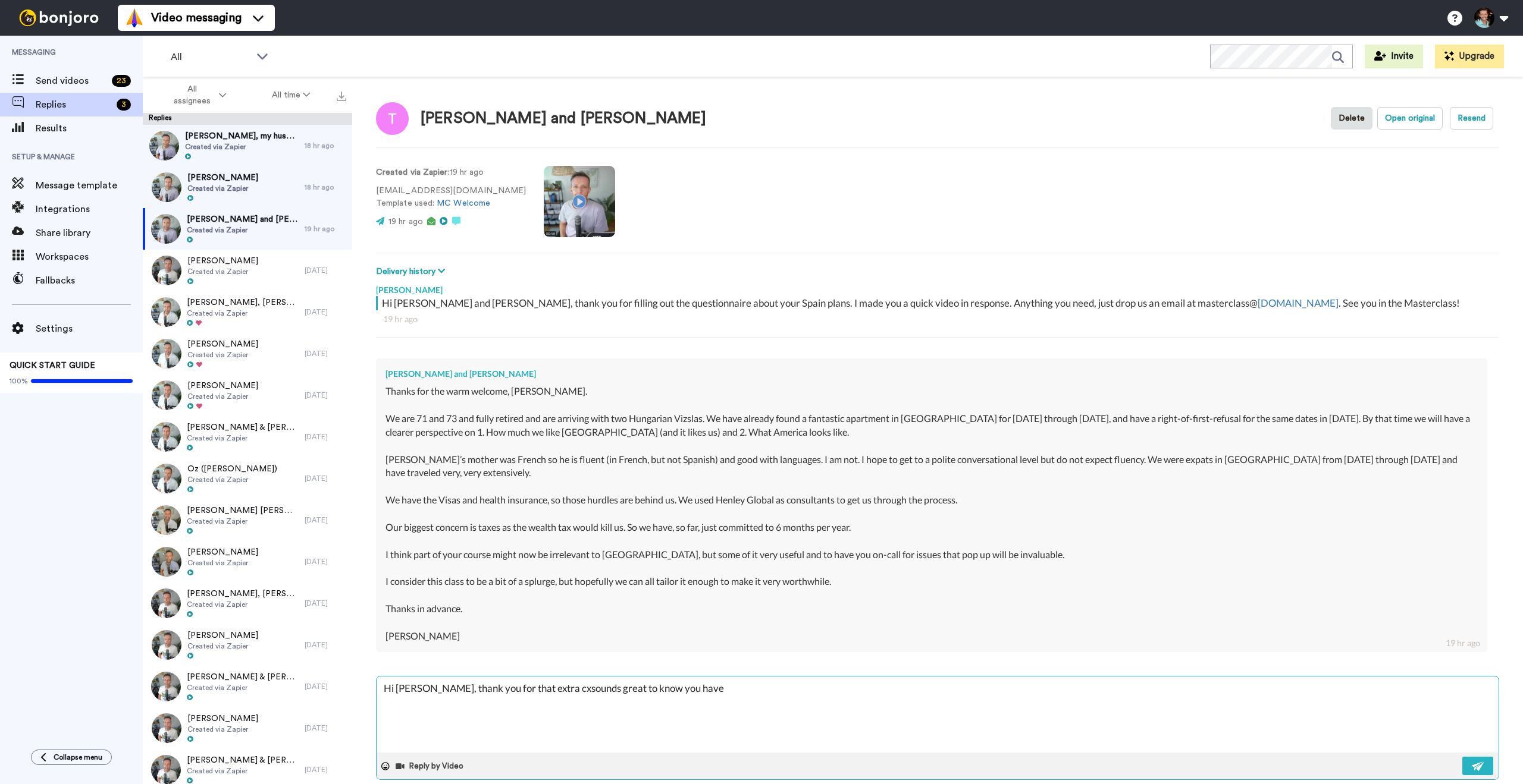
type textarea "x"
type textarea "Hi [PERSON_NAME], thank you for that extra csounds great to know you have"
type textarea "x"
type textarea "Hi [PERSON_NAME], thank you for that extra cosounds great to know you have"
type textarea "x"
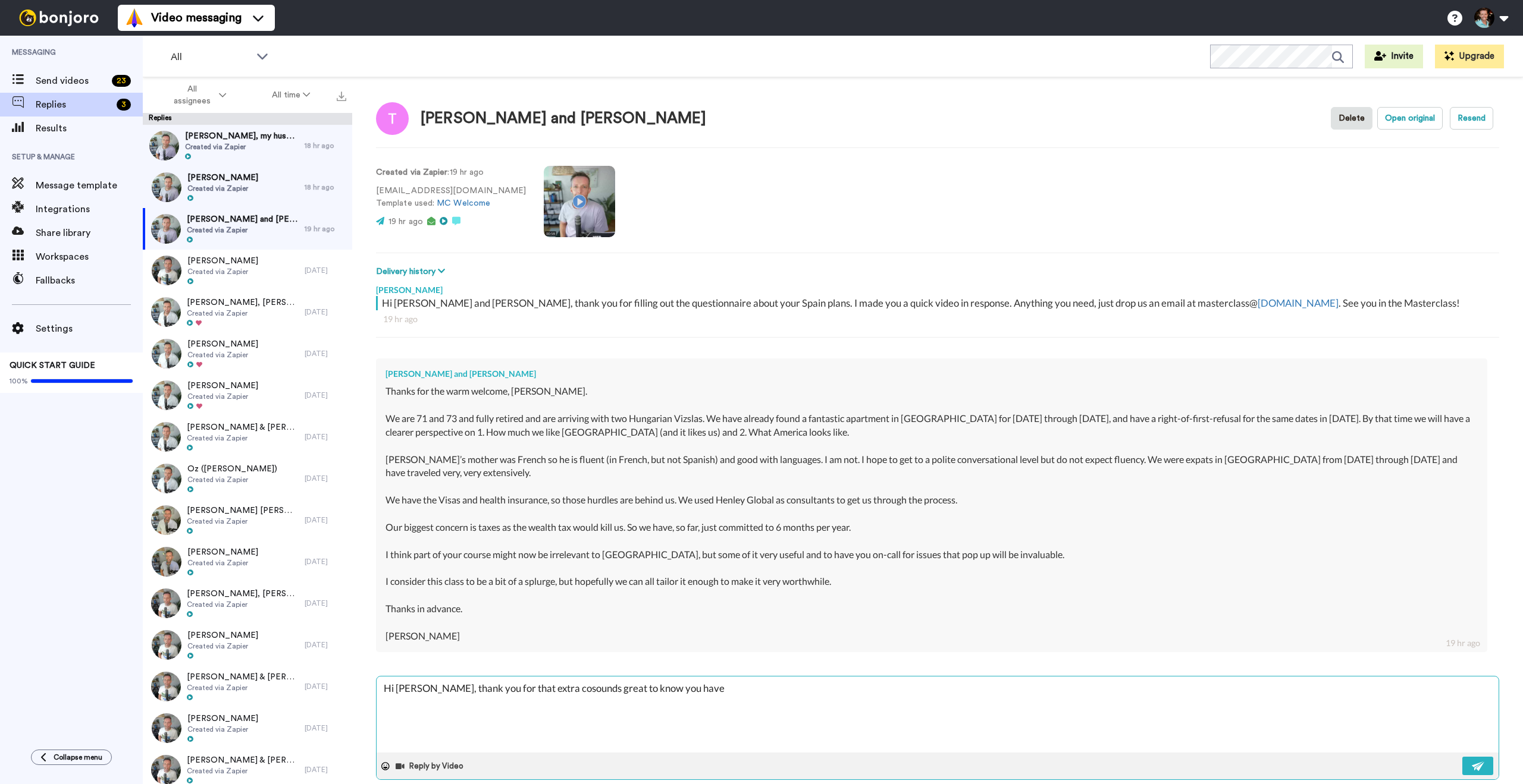
type textarea "Hi [PERSON_NAME], thank you for that extra consounds great to know you have"
type textarea "x"
type textarea "Hi [PERSON_NAME], thank you for that extra contsounds great to know you have"
type textarea "x"
type textarea "Hi [PERSON_NAME], thank you for that extra contesounds great to know you have"
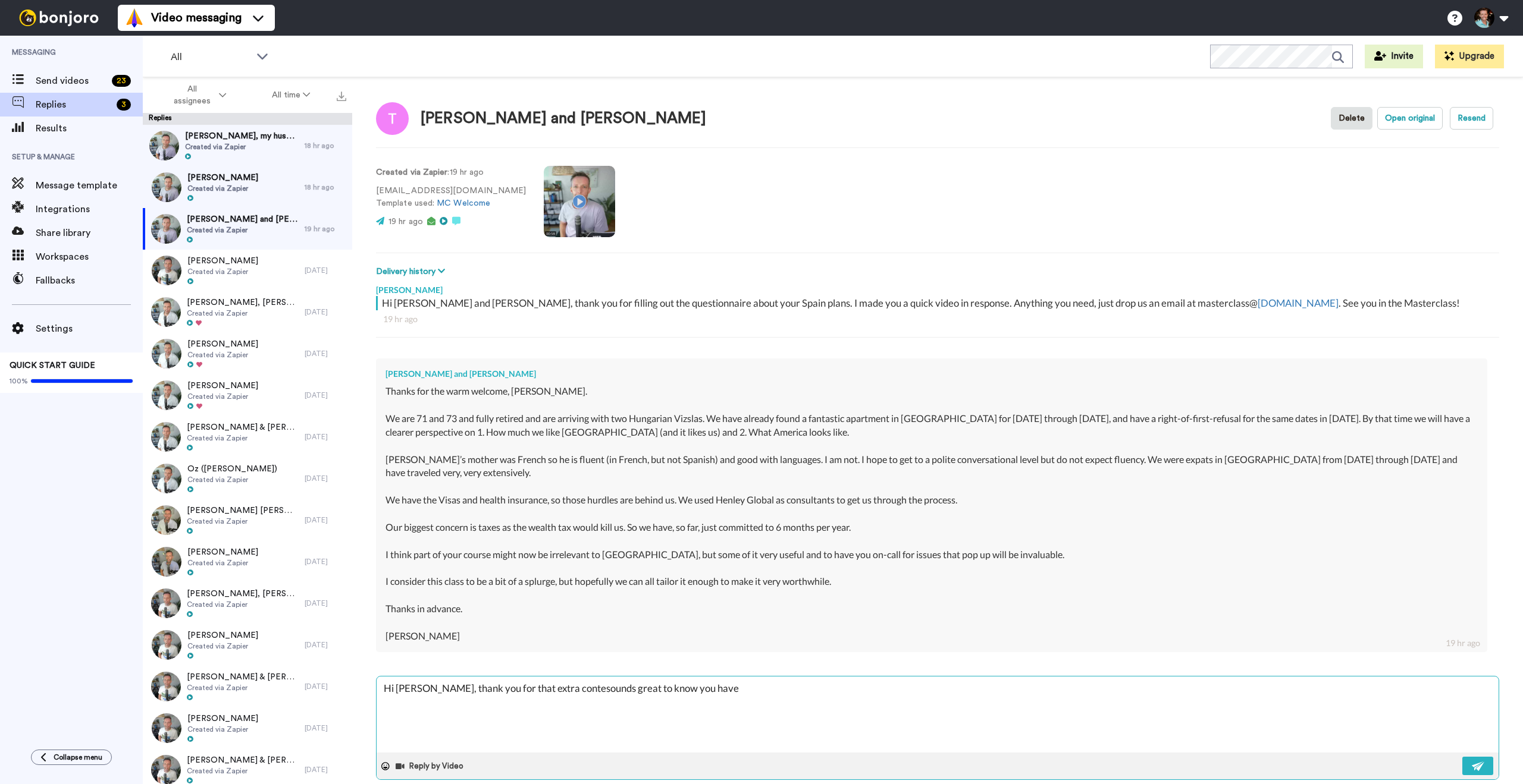
type textarea "x"
type textarea "Hi [PERSON_NAME], thank you for that extra contexsounds great to know you have"
type textarea "x"
type textarea "Hi [PERSON_NAME], thank you for that extra context.sounds great to know you have"
type textarea "x"
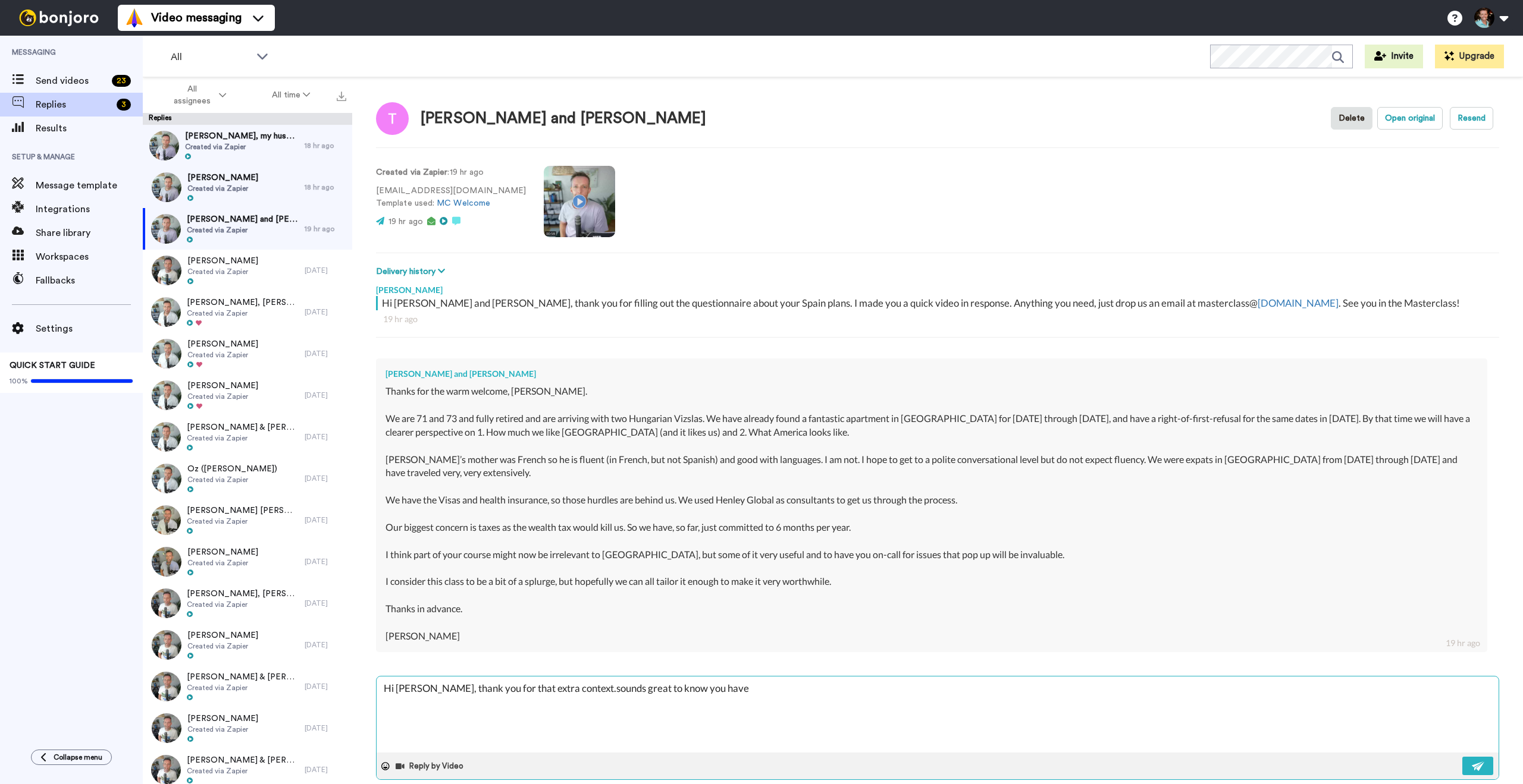
type textarea "Hi [PERSON_NAME], thank you for that extra context. sounds great to know you ha…"
type textarea "x"
type textarea "Hi [PERSON_NAME], thank you for that extra context. Isounds great to know you h…"
type textarea "x"
type textarea "Hi [PERSON_NAME], thank you for that extra context. Itsounds great to know you …"
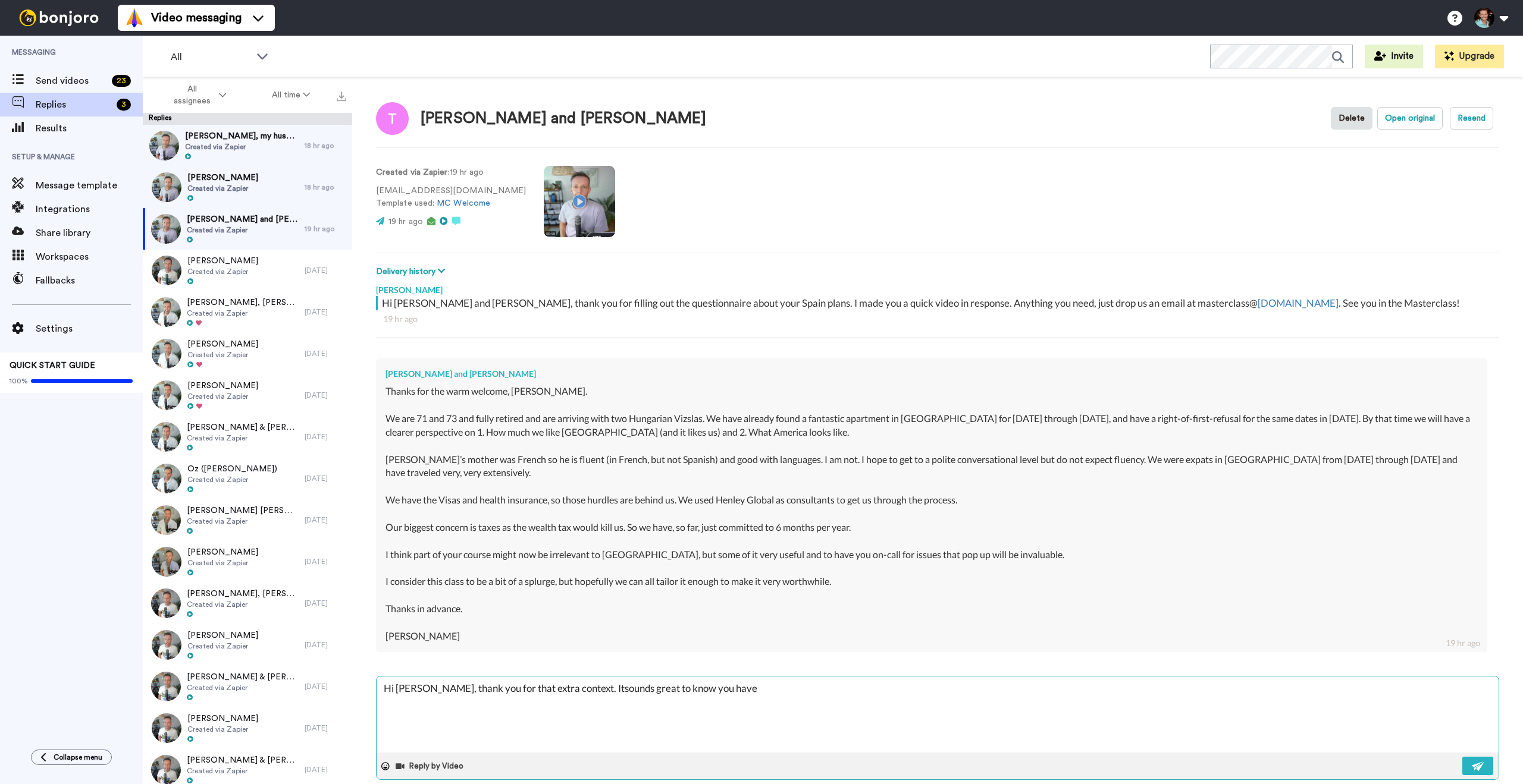
type textarea "x"
type textarea "Hi [PERSON_NAME], thank you for that extra context. It'ssounds great to know yo…"
type textarea "x"
type textarea "Hi [PERSON_NAME], thank you for that extra context. It's sounds great to know y…"
type textarea "x"
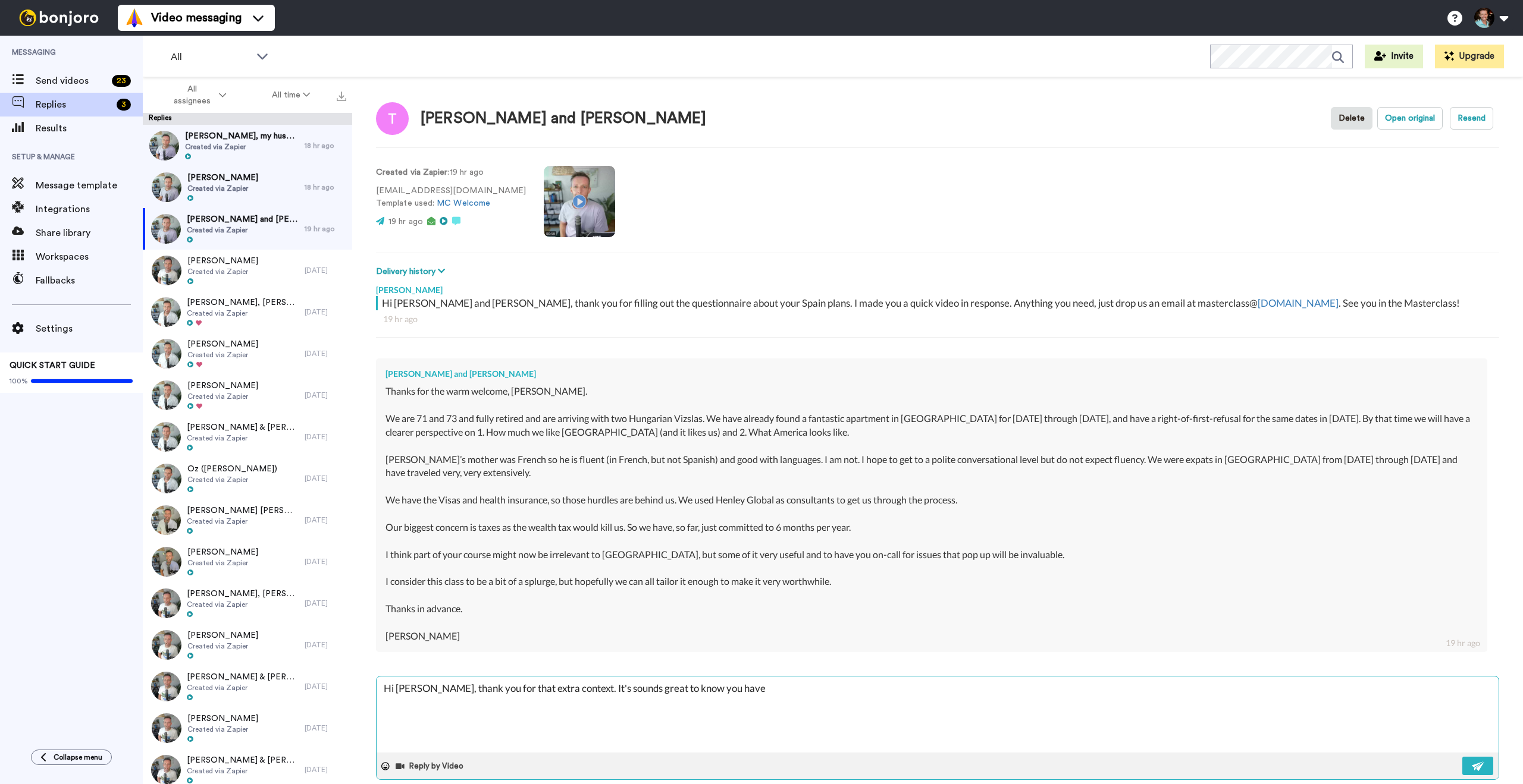
type textarea "Hi [PERSON_NAME], thank you for that extra context. It's ounds great to know yo…"
type textarea "x"
type textarea "Hi [PERSON_NAME], thank you for that extra context. It's unds great to know you…"
type textarea "x"
type textarea "Hi [PERSON_NAME], thank you for that extra context. It's nds great to know you …"
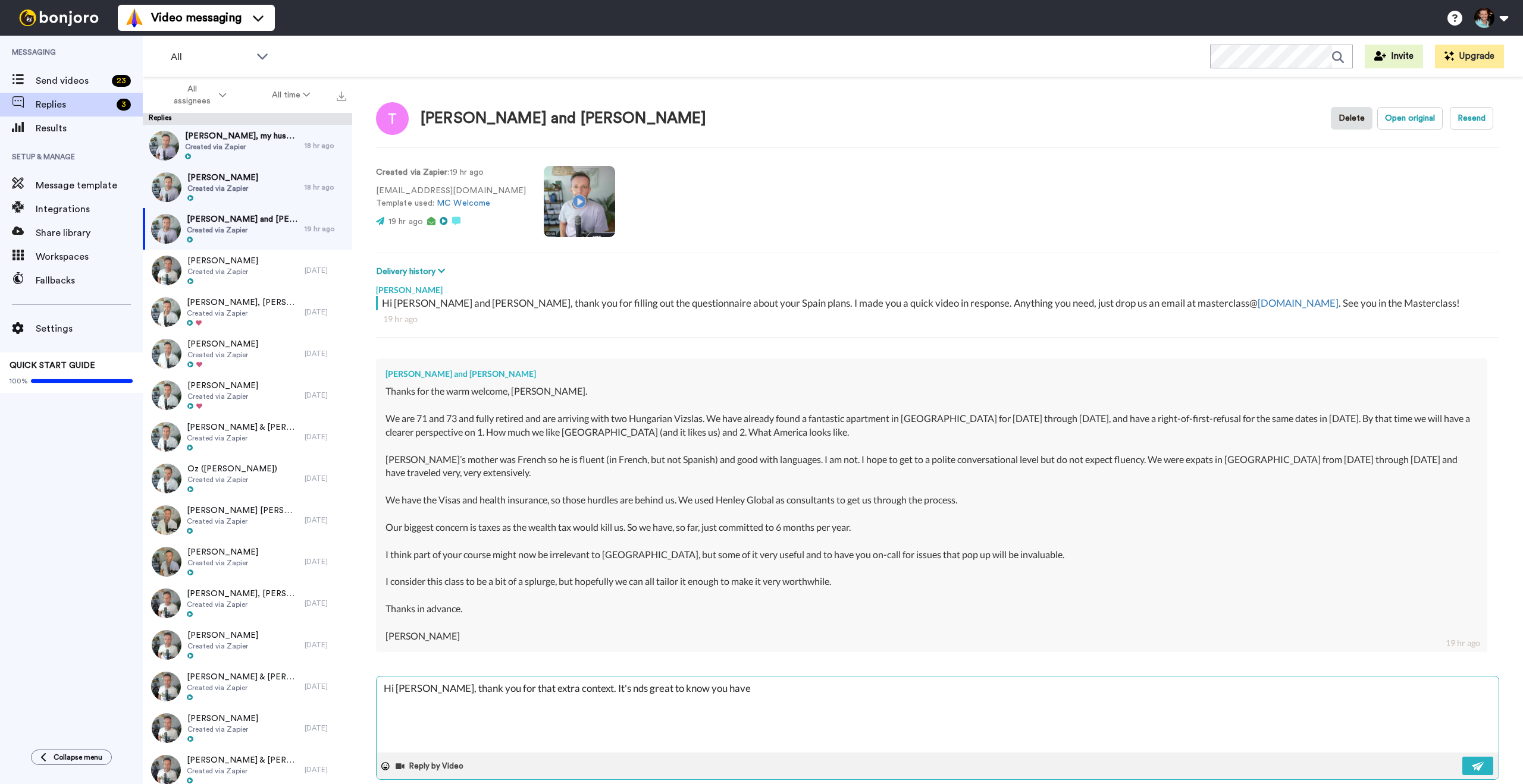
type textarea "x"
type textarea "Hi [PERSON_NAME], thank you for that extra context. It's ds great to know you h…"
type textarea "x"
type textarea "Hi [PERSON_NAME], thank you for that extra context. It's s great to know you ha…"
type textarea "x"
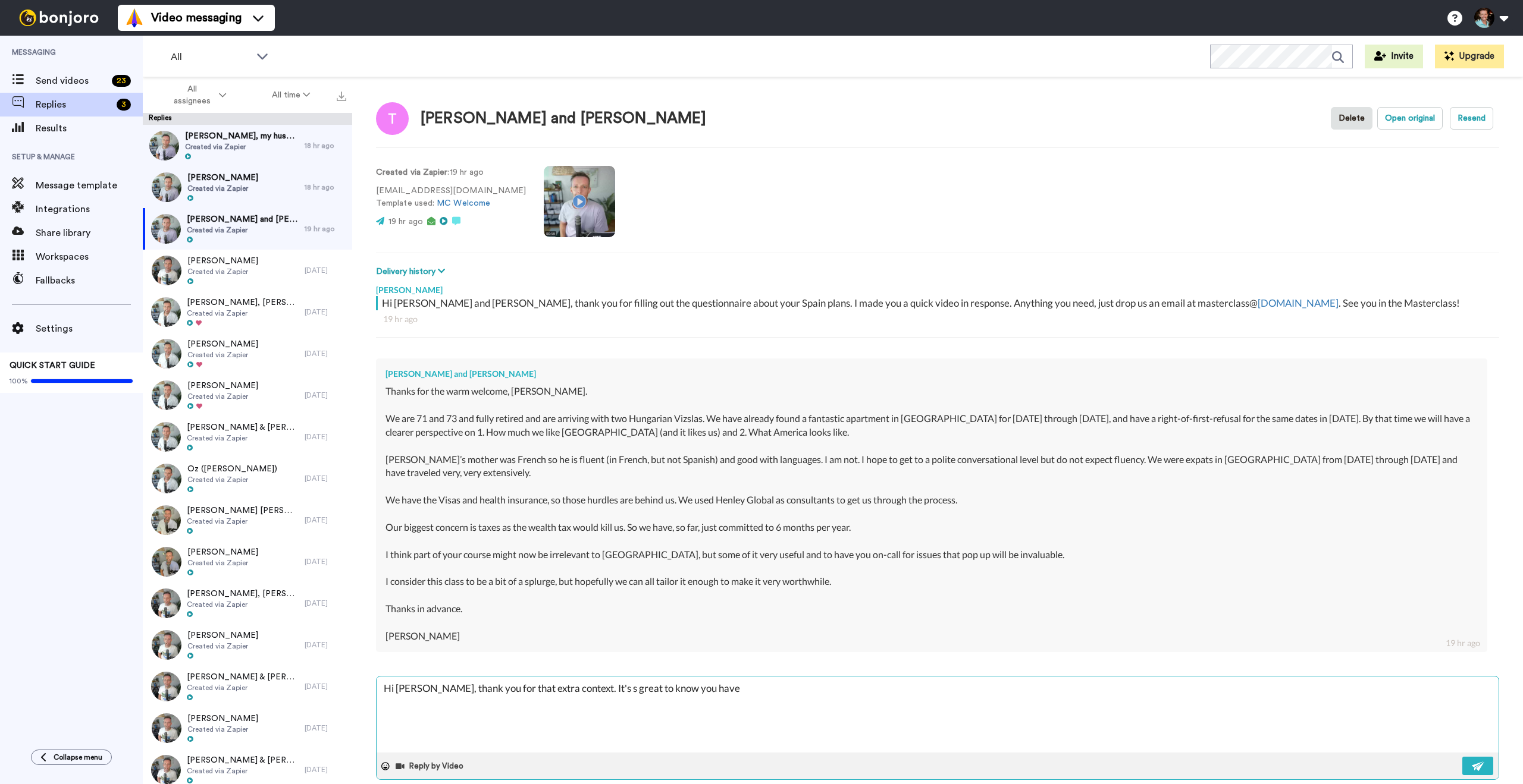
type textarea "Hi [PERSON_NAME], thank you for that extra context. It's great to know you have"
type textarea "x"
type textarea "Hi [PERSON_NAME], thank you for that extra context. It's great to know you have"
type textarea "x"
type textarea "Hi [PERSON_NAME], thank you for that extra context. It's great to know you have…"
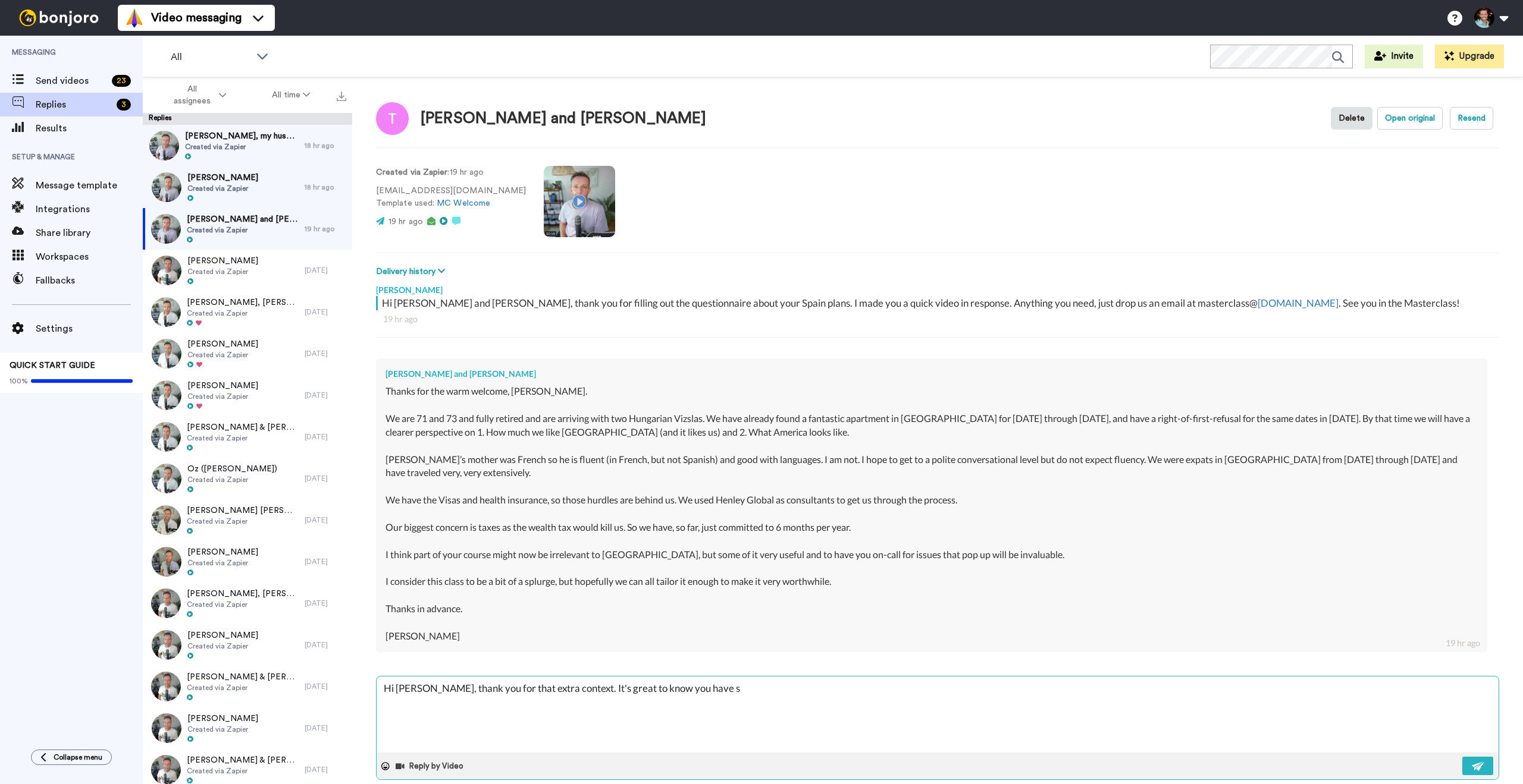
type textarea "x"
type textarea "Hi [PERSON_NAME], thank you for that extra context. It's great to know you have…"
type textarea "x"
type textarea "Hi [PERSON_NAME], thank you for that extra context. It's great to know you have…"
type textarea "x"
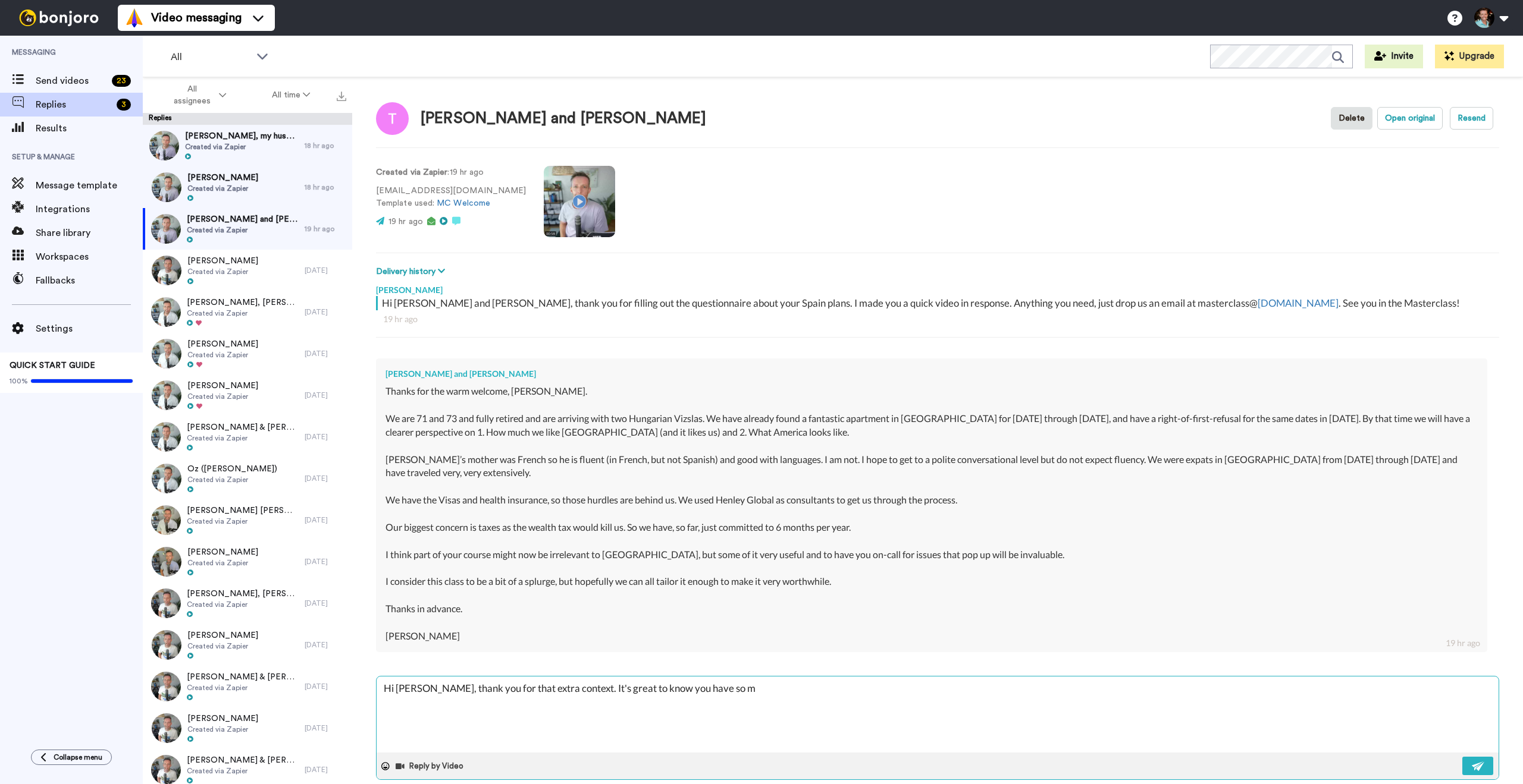
type textarea "Hi [PERSON_NAME], thank you for that extra context. It's great to know you have…"
type textarea "x"
type textarea "Hi [PERSON_NAME], thank you for that extra context. It's great to know you have…"
type textarea "x"
type textarea "Hi [PERSON_NAME], thank you for that extra context. It's great to know you have…"
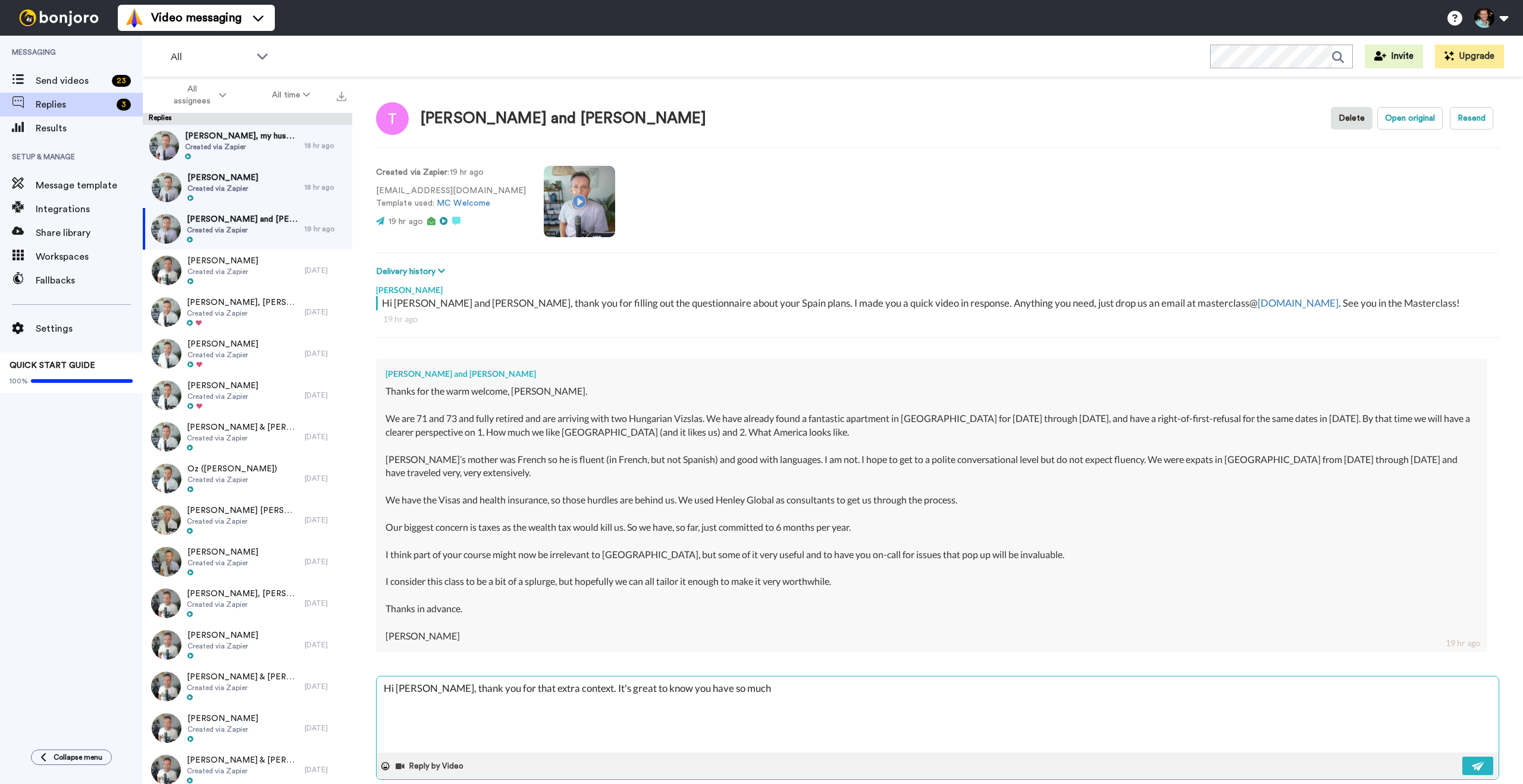
type textarea "x"
type textarea "Hi [PERSON_NAME], thank you for that extra context. It's great to know you have…"
type textarea "x"
type textarea "Hi [PERSON_NAME], thank you for that extra context. It's great to know you have…"
type textarea "x"
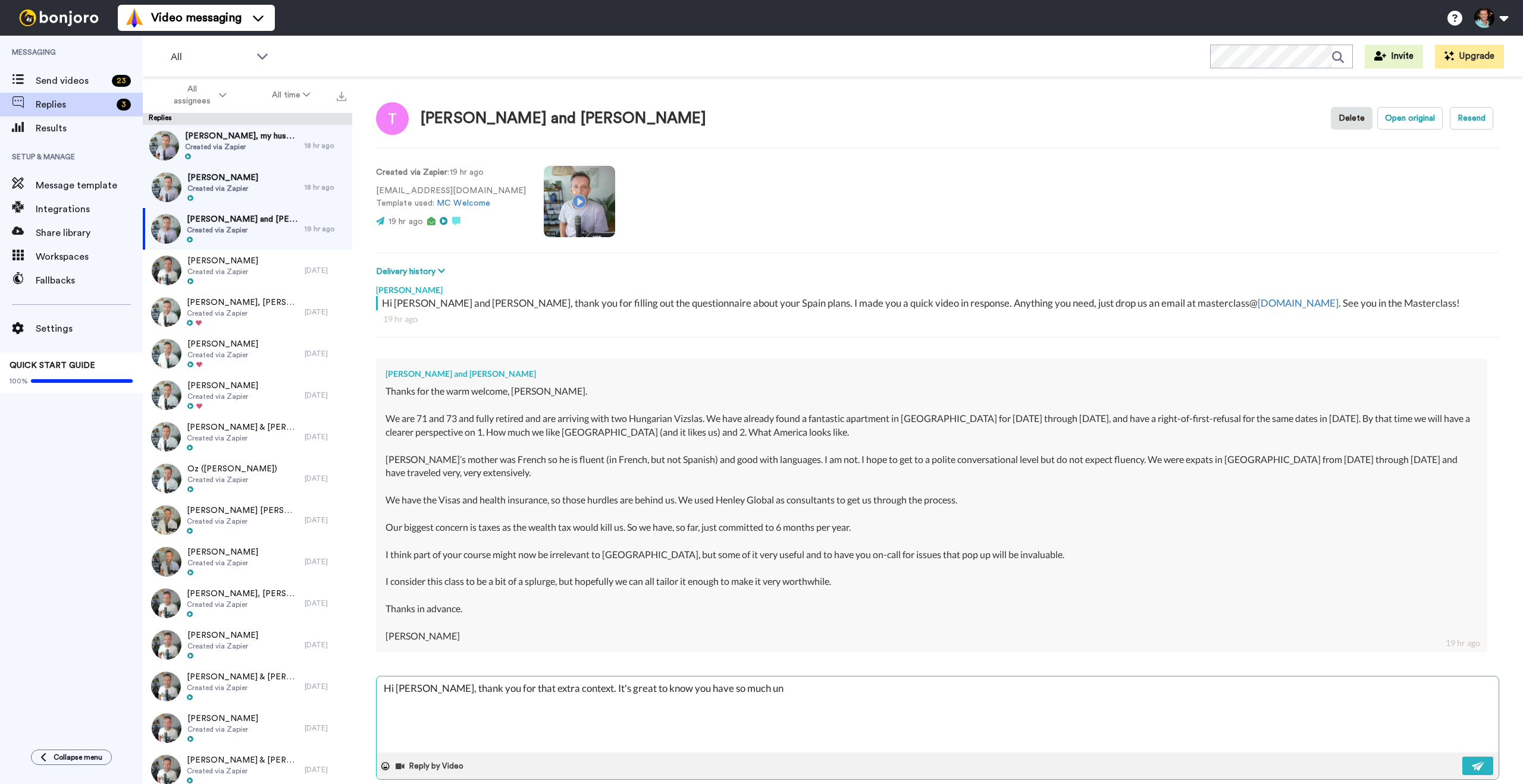
type textarea "Hi [PERSON_NAME], thank you for that extra context. It's great to know you have…"
type textarea "x"
type textarea "Hi [PERSON_NAME], thank you for that extra context. It's great to know you have…"
type textarea "x"
type textarea "Hi [PERSON_NAME], thank you for that extra context. It's great to know you have…"
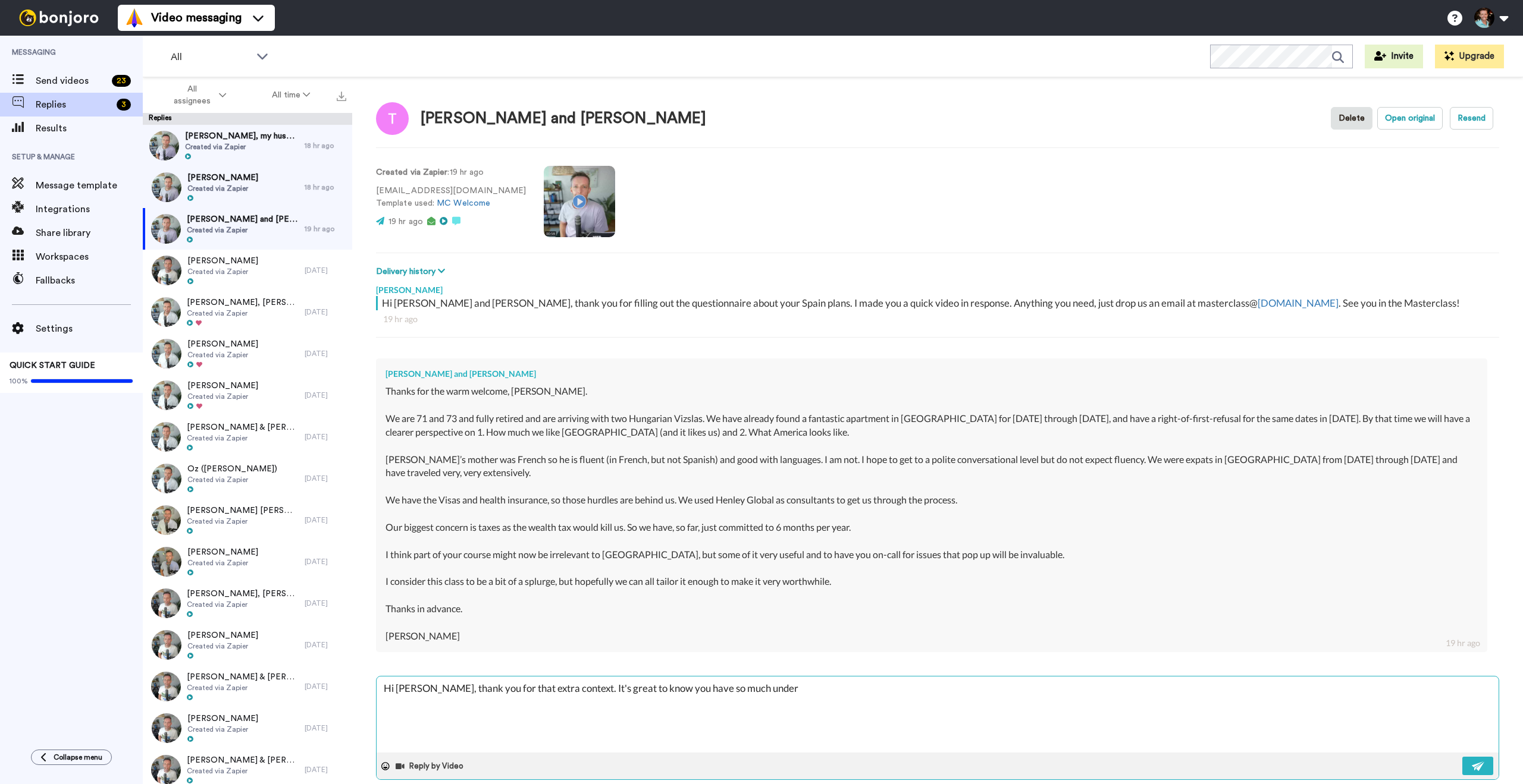
type textarea "x"
type textarea "Hi [PERSON_NAME], thank you for that extra context. It's great to know you have…"
type textarea "x"
type textarea "Hi [PERSON_NAME], thank you for that extra context. It's great to know you have…"
type textarea "x"
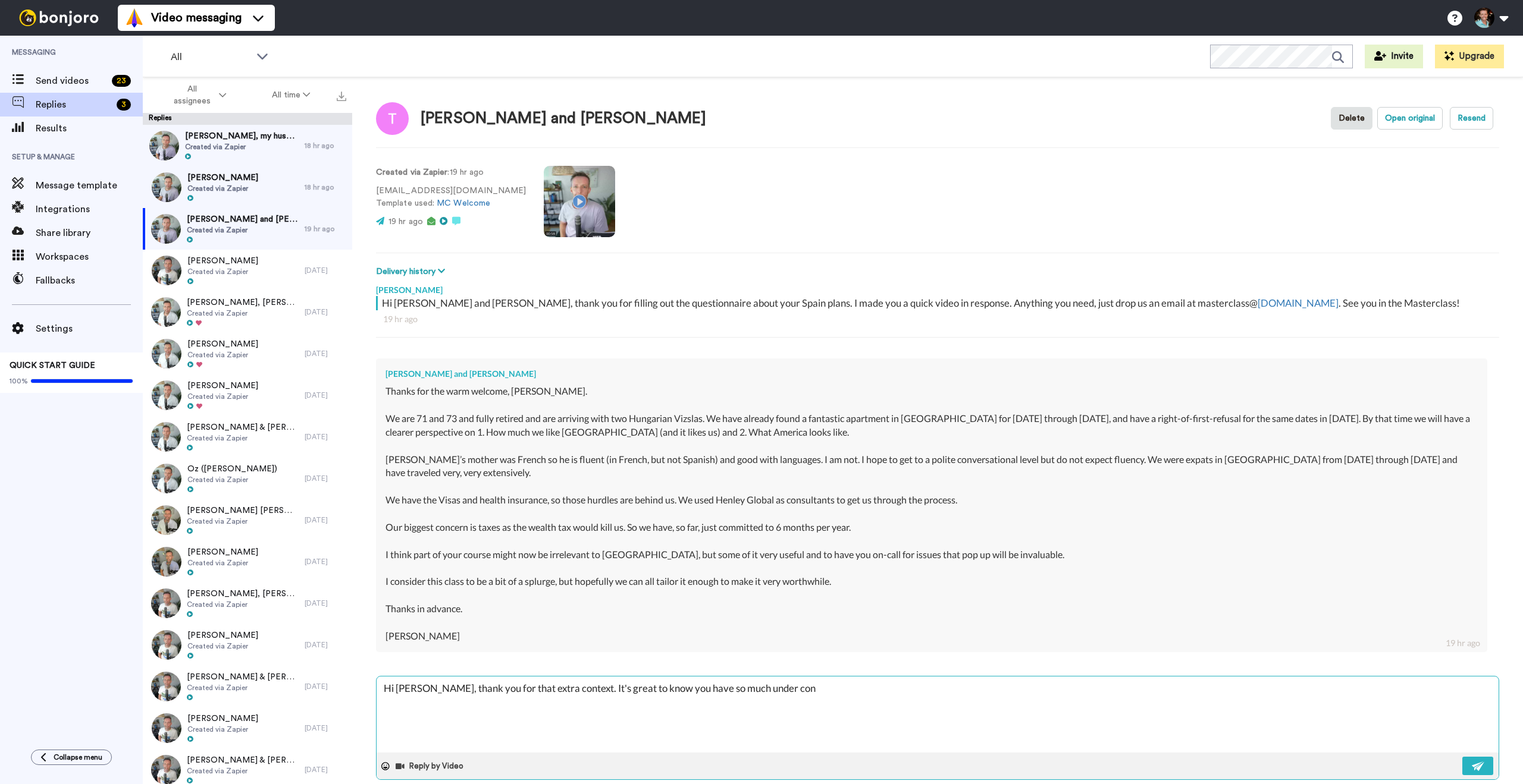
type textarea "Hi [PERSON_NAME], thank you for that extra context. It's great to know you have…"
type textarea "x"
type textarea "Hi [PERSON_NAME], thank you for that extra context. It's great to know you have…"
type textarea "x"
type textarea "Hi [PERSON_NAME], thank you for that extra context. It's great to know you have…"
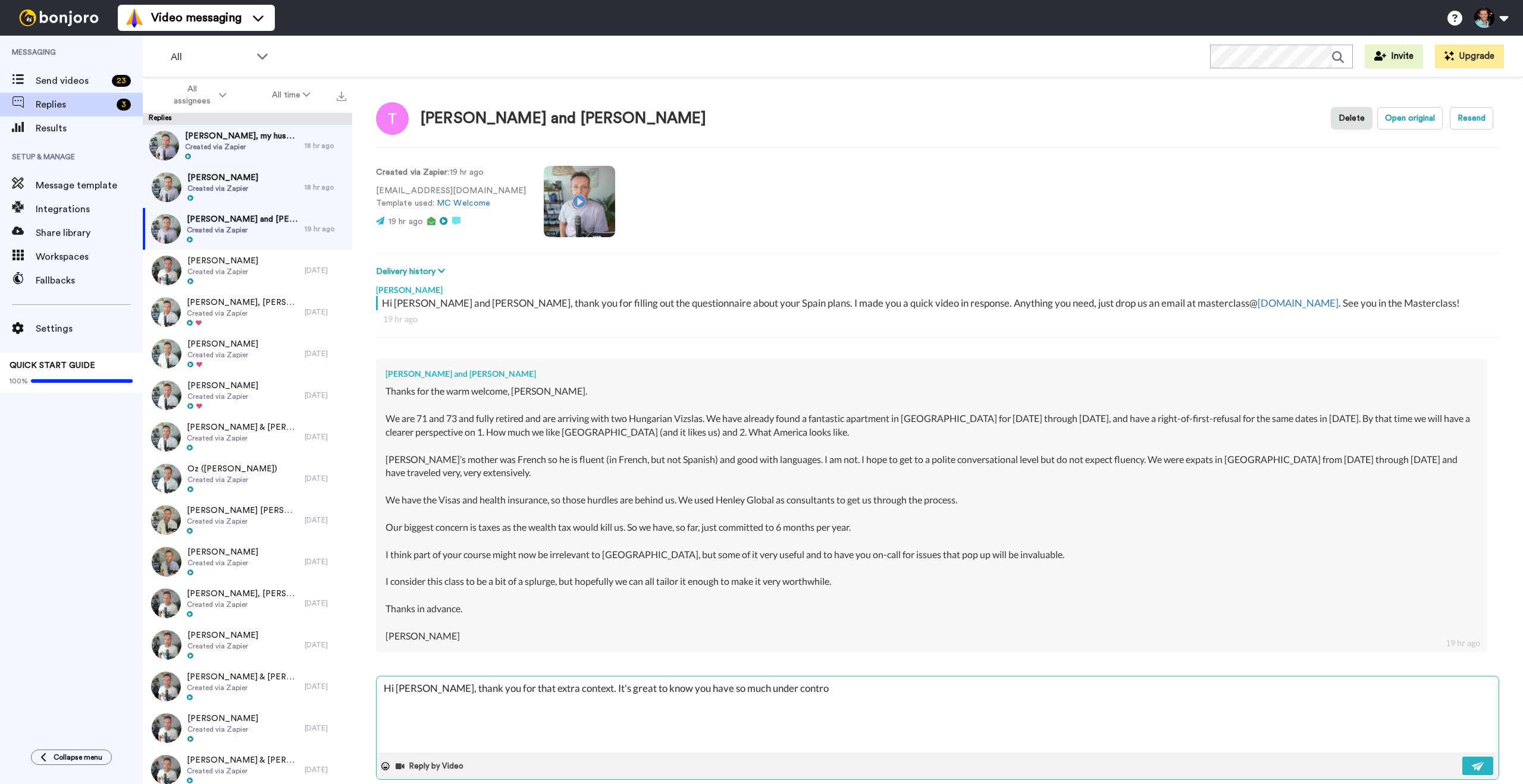
type textarea "x"
type textarea "Hi [PERSON_NAME], thank you for that extra context. It's great to know you have…"
type textarea "x"
type textarea "Hi [PERSON_NAME], thank you for that extra context. It's great to know you have…"
type textarea "x"
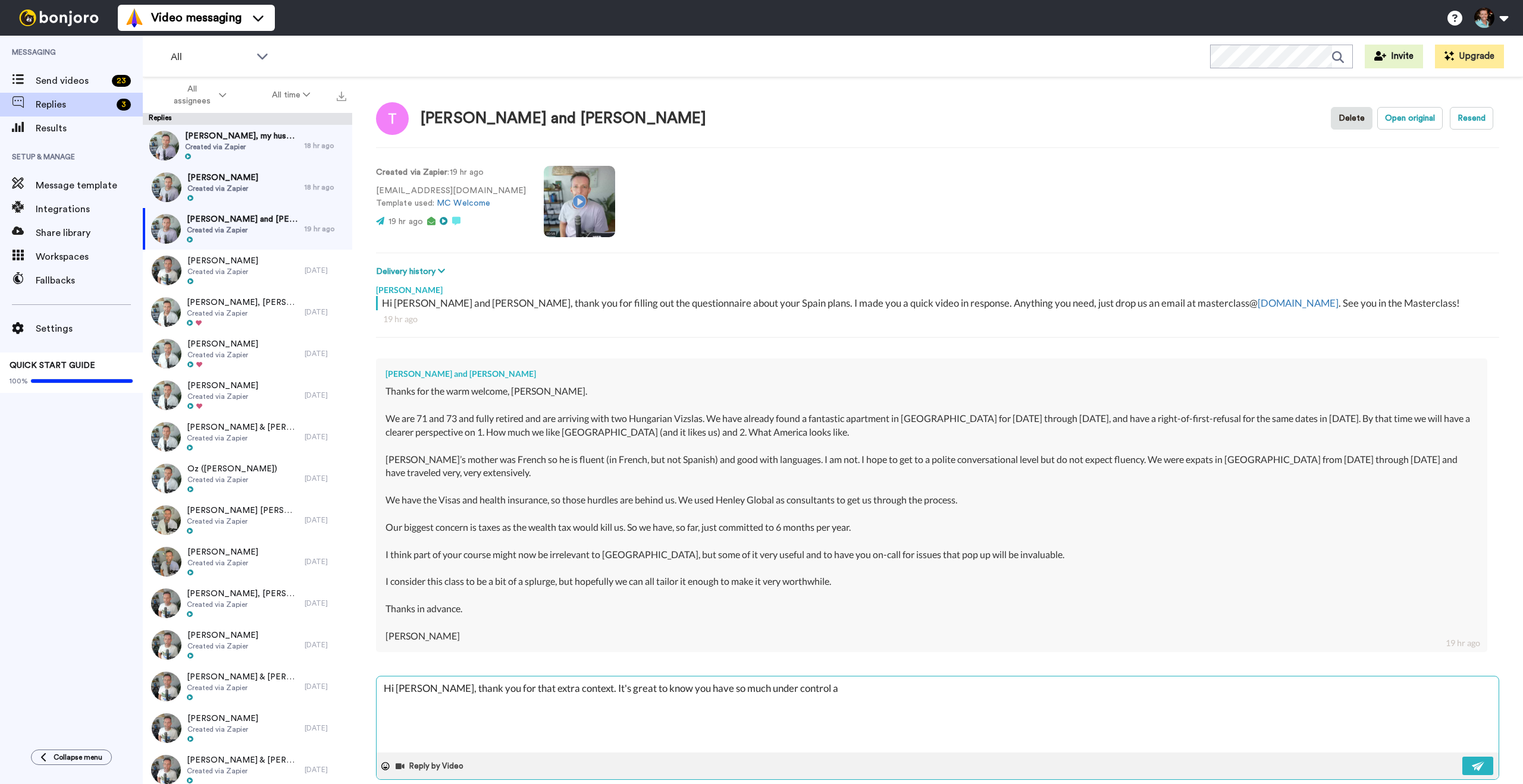
type textarea "Hi [PERSON_NAME], thank you for that extra context. It's great to know you have…"
type textarea "x"
type textarea "Hi [PERSON_NAME], thank you for that extra context. It's great to know you have…"
type textarea "x"
type textarea "Hi [PERSON_NAME], thank you for that extra context. It's great to know you have…"
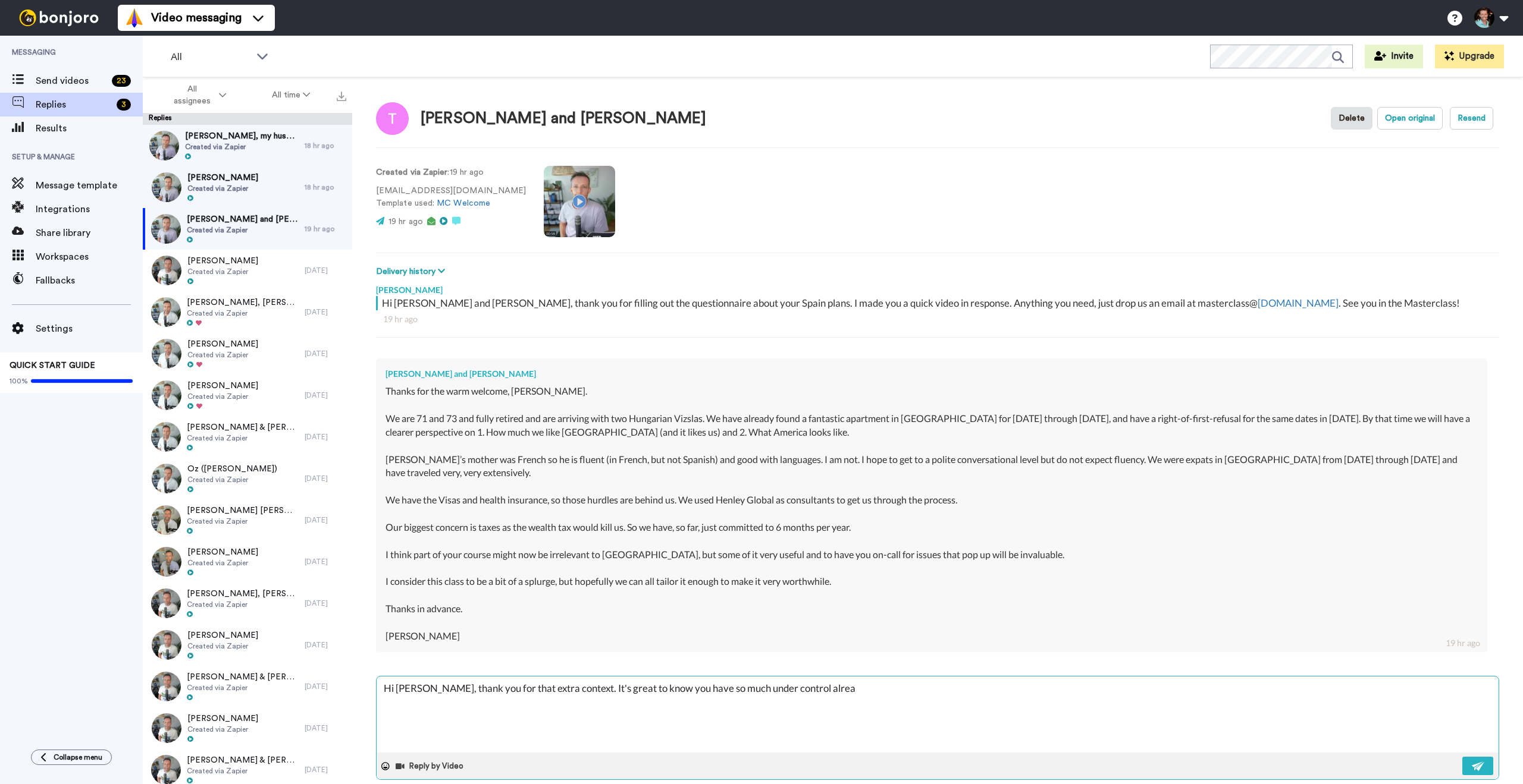
type textarea "x"
type textarea "Hi [PERSON_NAME], thank you for that extra context. It's great to know you have…"
type textarea "x"
type textarea "Hi [PERSON_NAME], thank you for that extra context. It's great to know you have…"
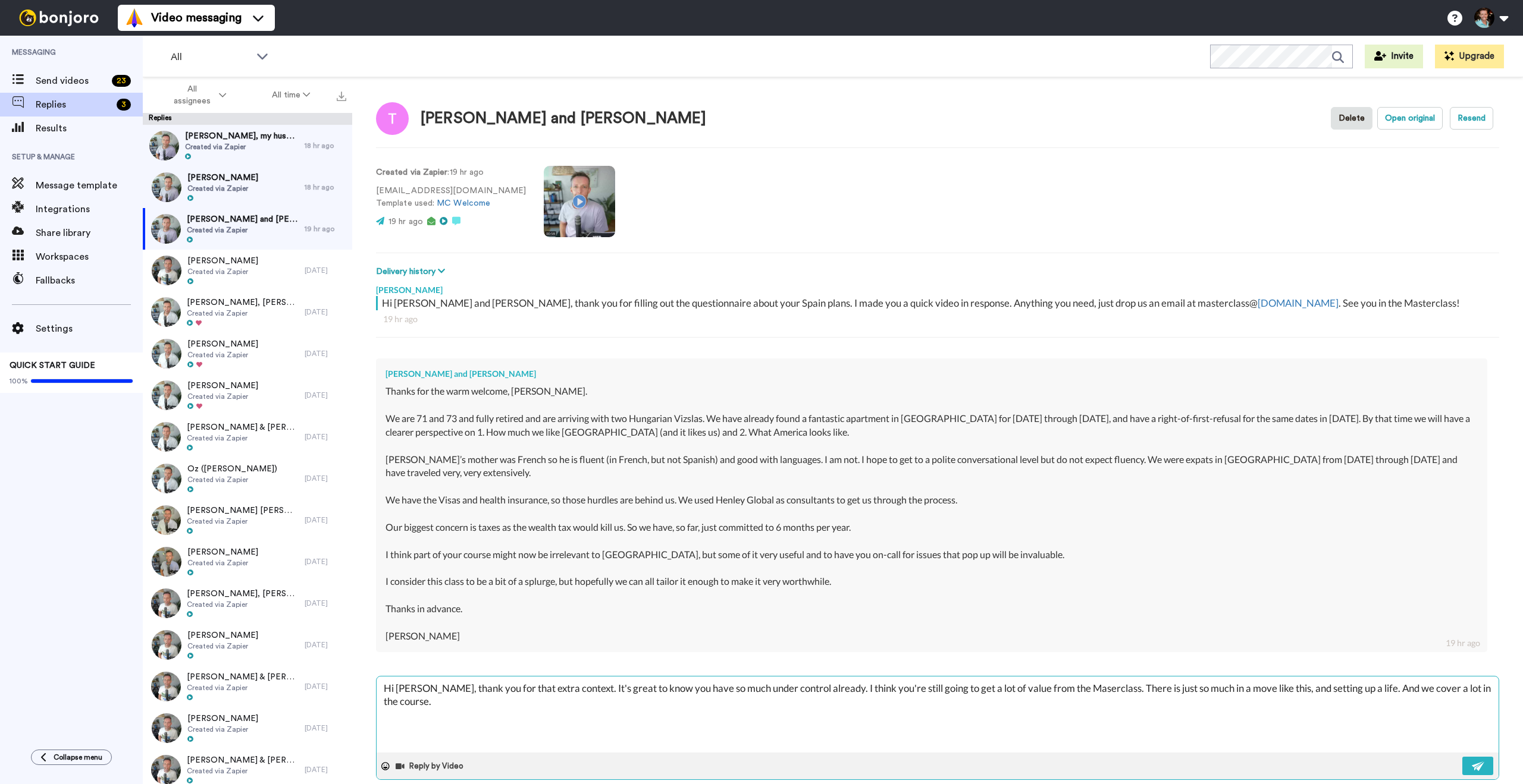
drag, startPoint x: 1393, startPoint y: 703, endPoint x: 1354, endPoint y: 687, distance: 42.2
click at [1354, 687] on textarea "Hi [PERSON_NAME], thank you for that extra context. It's great to know you have…" at bounding box center [937, 715] width 1122 height 76
click at [1050, 689] on textarea "Hi [PERSON_NAME], thank you for that extra context. It's great to know you have…" at bounding box center [937, 715] width 1122 height 76
drag, startPoint x: 772, startPoint y: 703, endPoint x: 680, endPoint y: 702, distance: 92.0
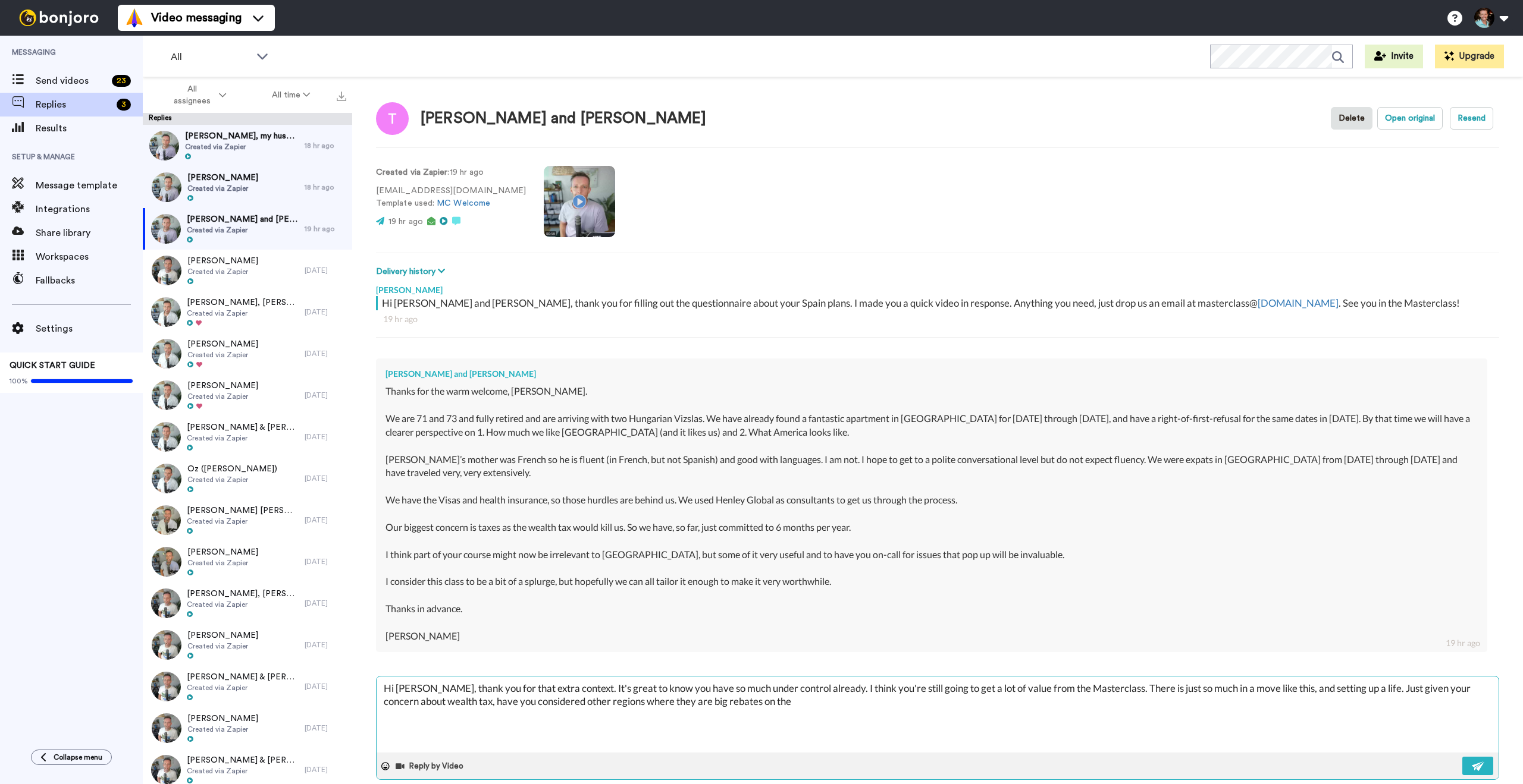
click at [680, 702] on textarea "Hi [PERSON_NAME], thank you for that extra context. It's great to know you have…" at bounding box center [937, 715] width 1122 height 76
click at [1217, 537] on div "[PERSON_NAME] and [PERSON_NAME] Delete Open original Resend Created via Zapier …" at bounding box center [937, 451] width 1171 height 748
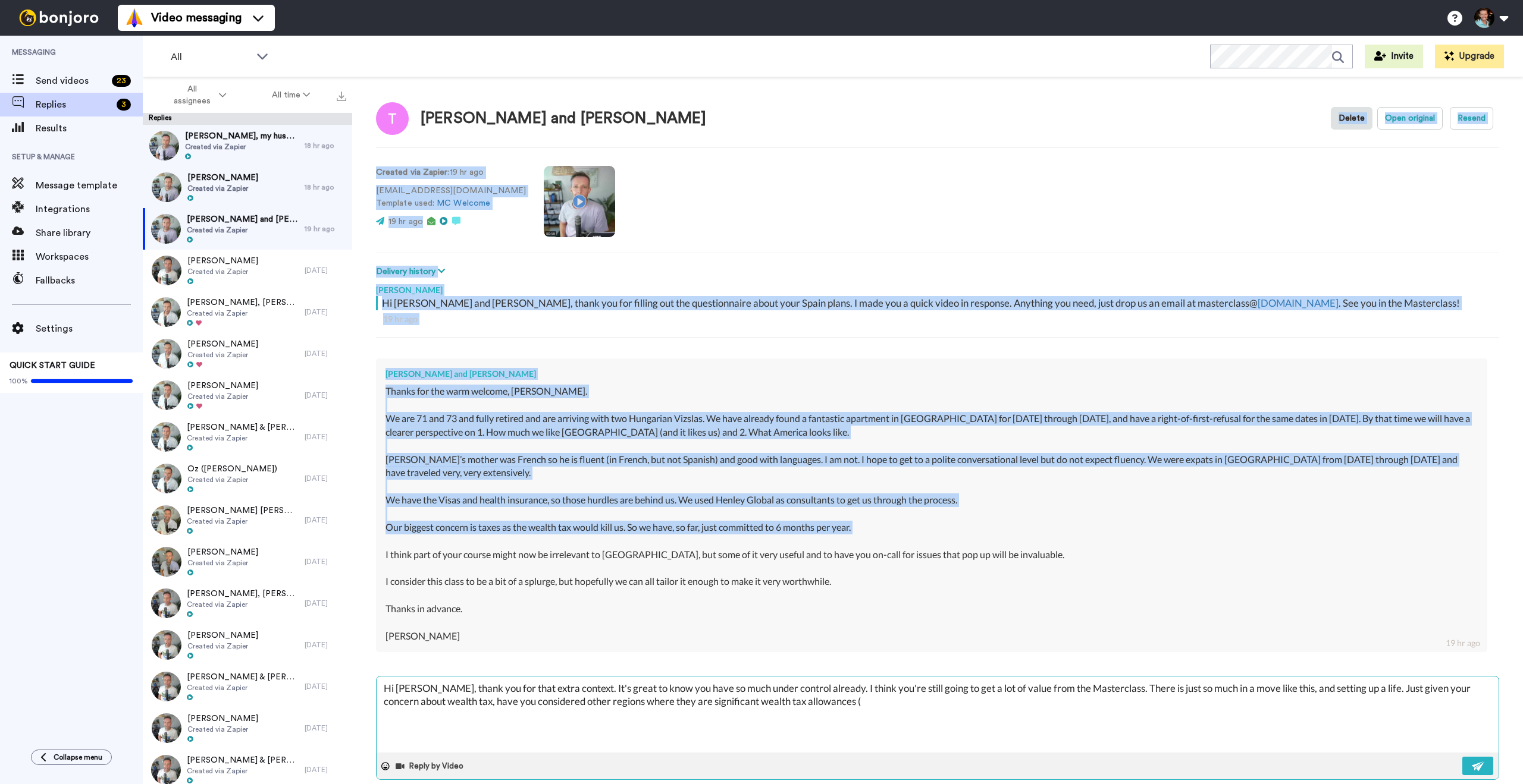
click at [1110, 705] on textarea "Hi [PERSON_NAME], thank you for that extra context. It's great to know you have…" at bounding box center [937, 715] width 1122 height 76
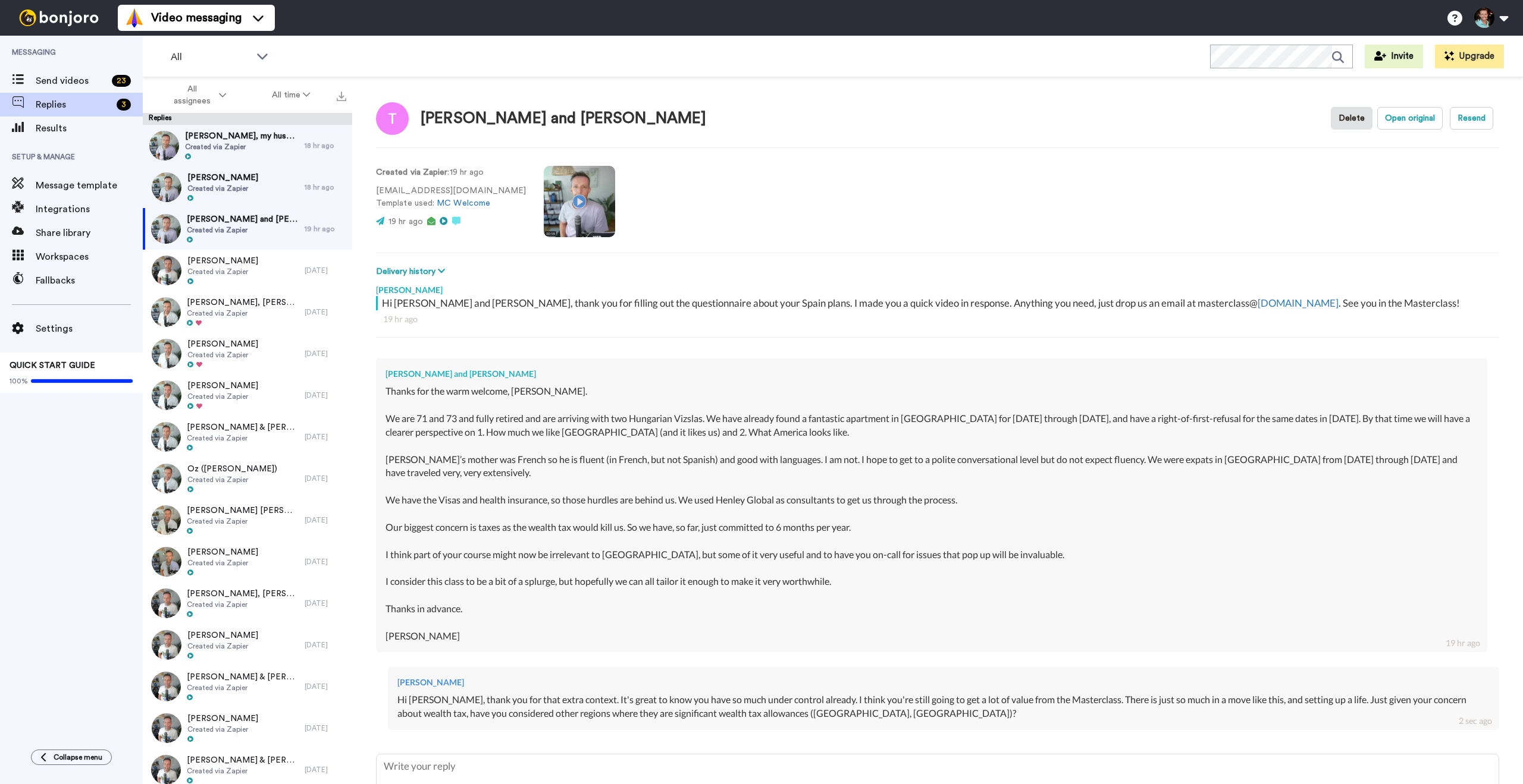
scroll to position [86, 0]
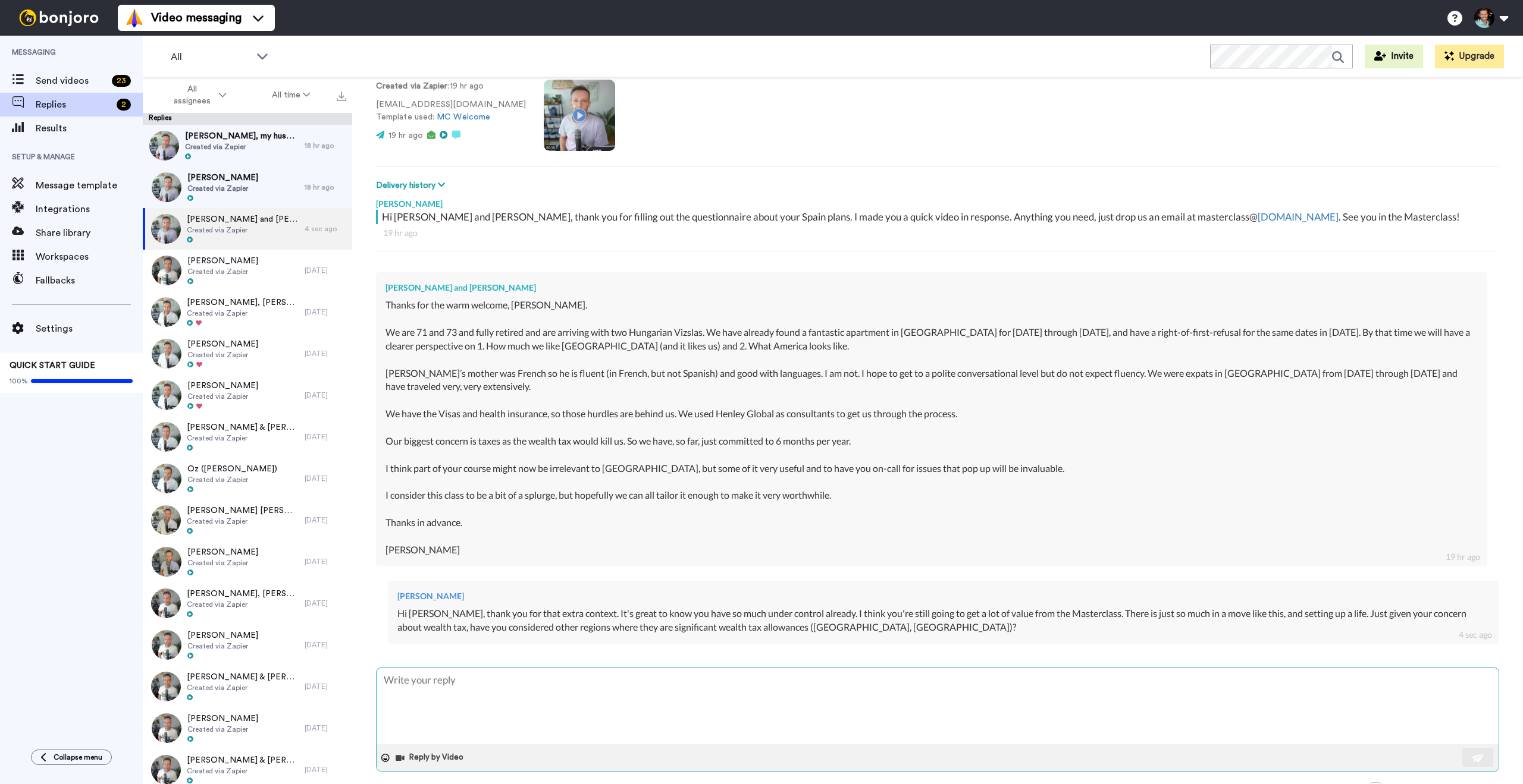
click at [747, 699] on textarea at bounding box center [937, 706] width 1122 height 76
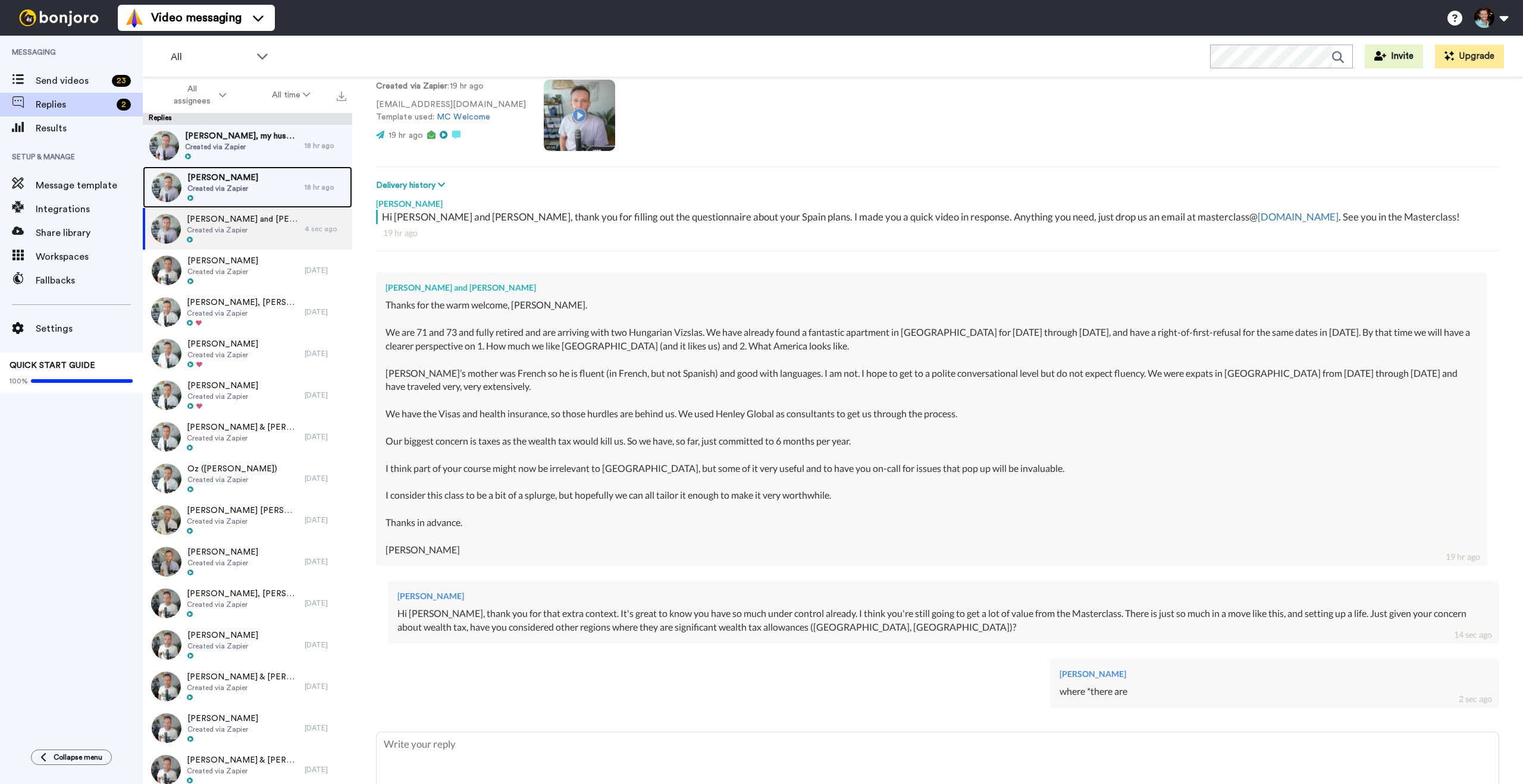
click at [239, 182] on span "[PERSON_NAME]" at bounding box center [222, 178] width 71 height 12
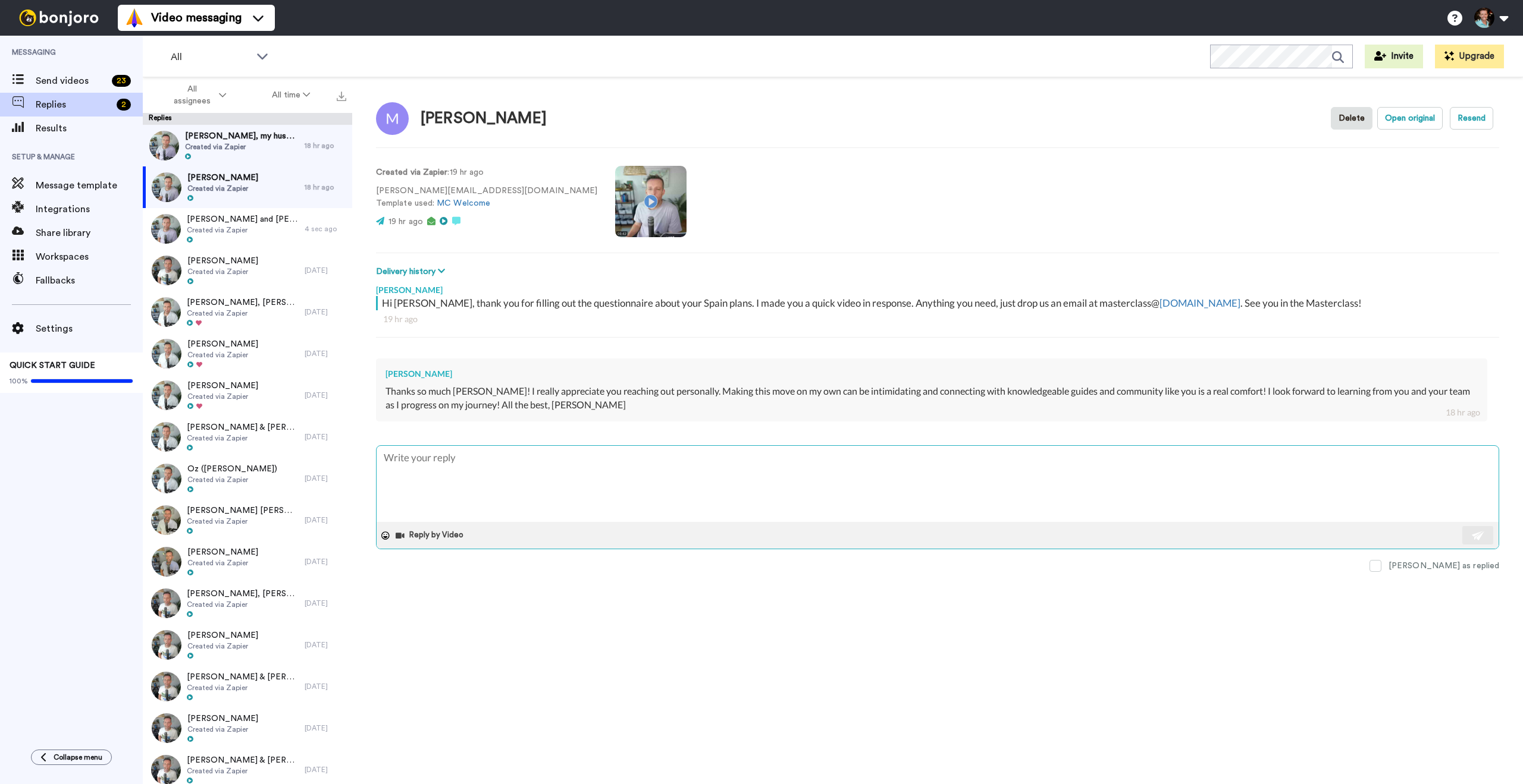
click at [741, 492] on textarea at bounding box center [937, 484] width 1122 height 76
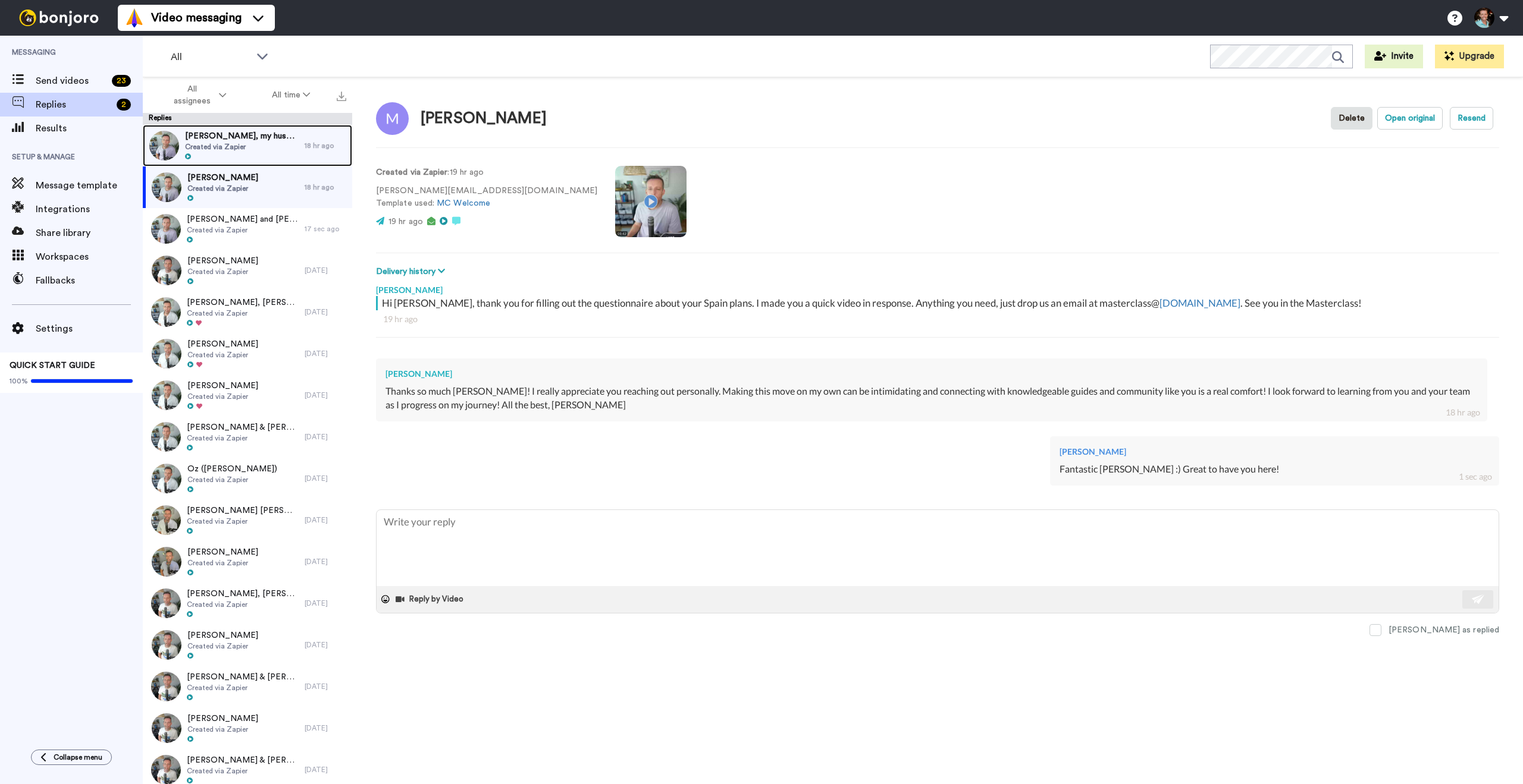
click at [230, 143] on span "Created via Zapier" at bounding box center [242, 147] width 114 height 9
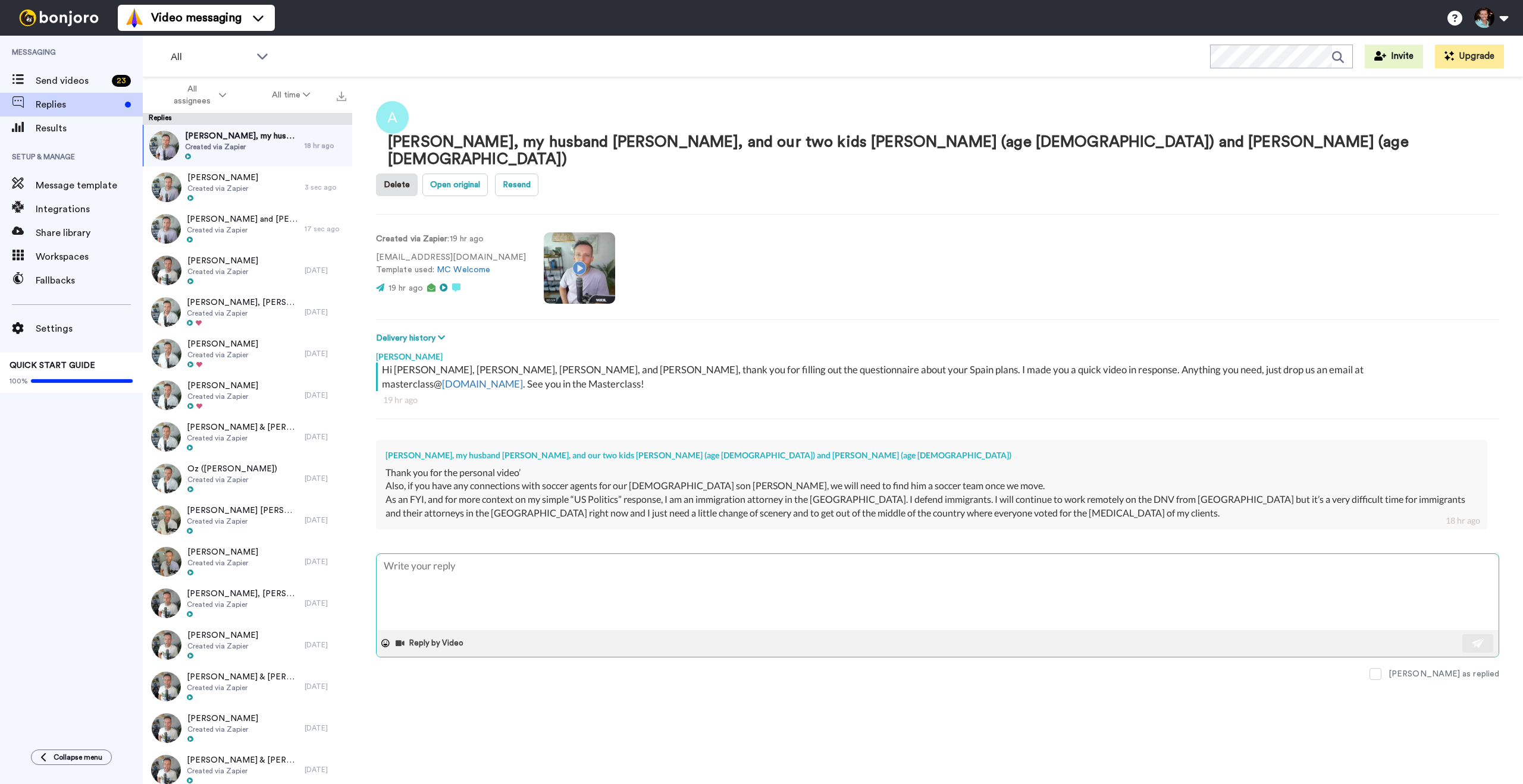
click at [581, 554] on textarea at bounding box center [937, 592] width 1122 height 76
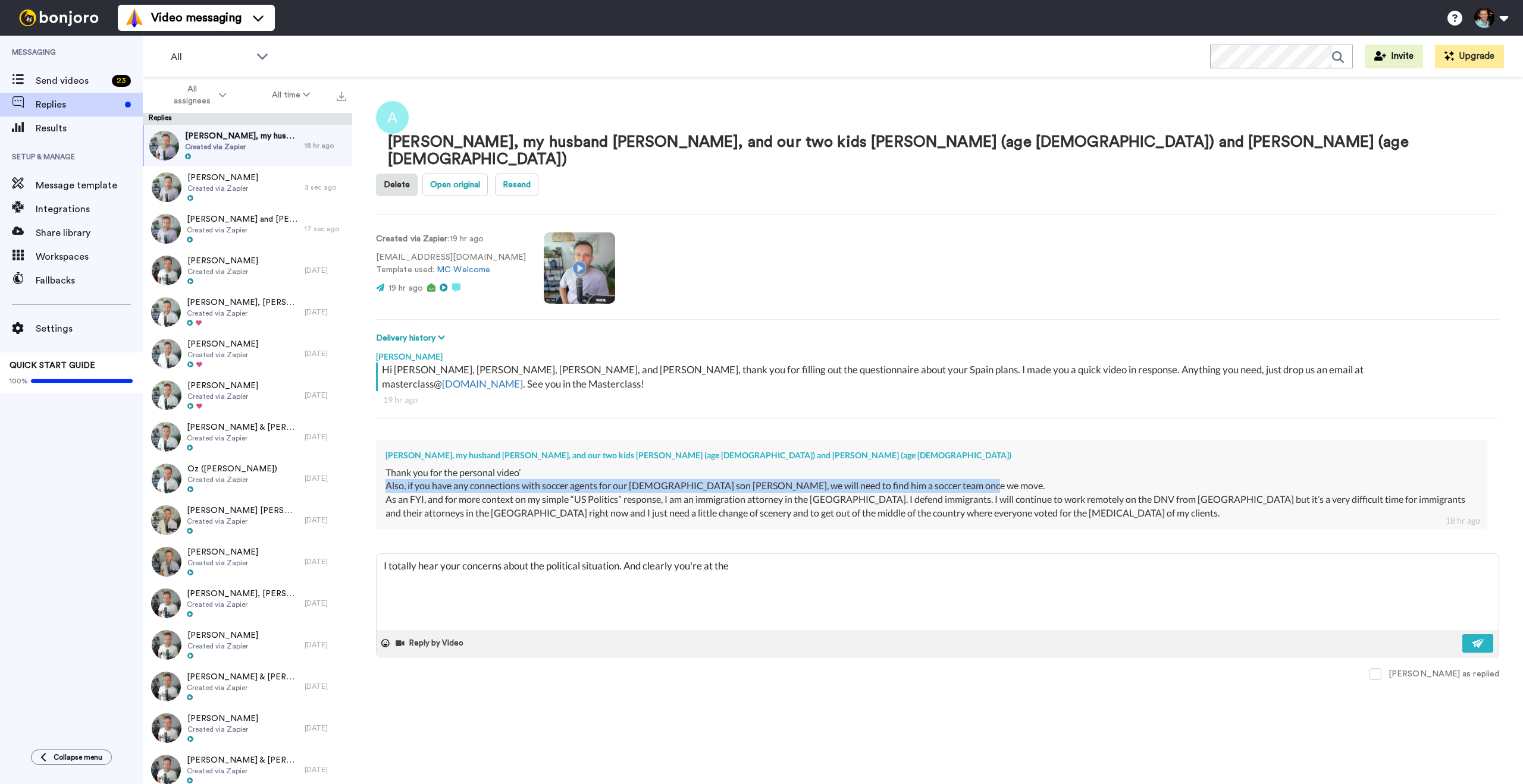
drag, startPoint x: 984, startPoint y: 401, endPoint x: 386, endPoint y: 405, distance: 598.0
click at [386, 479] on div "Also, if you have any connections with soccer agents for our [DEMOGRAPHIC_DATA]…" at bounding box center [931, 486] width 1092 height 14
copy div "Also, if you have any connections with soccer agents for our [DEMOGRAPHIC_DATA]…"
click at [756, 554] on textarea "I totally hear your concerns about the political situation. And clearly you're …" at bounding box center [937, 592] width 1122 height 76
drag, startPoint x: 988, startPoint y: 402, endPoint x: 384, endPoint y: 409, distance: 604.0
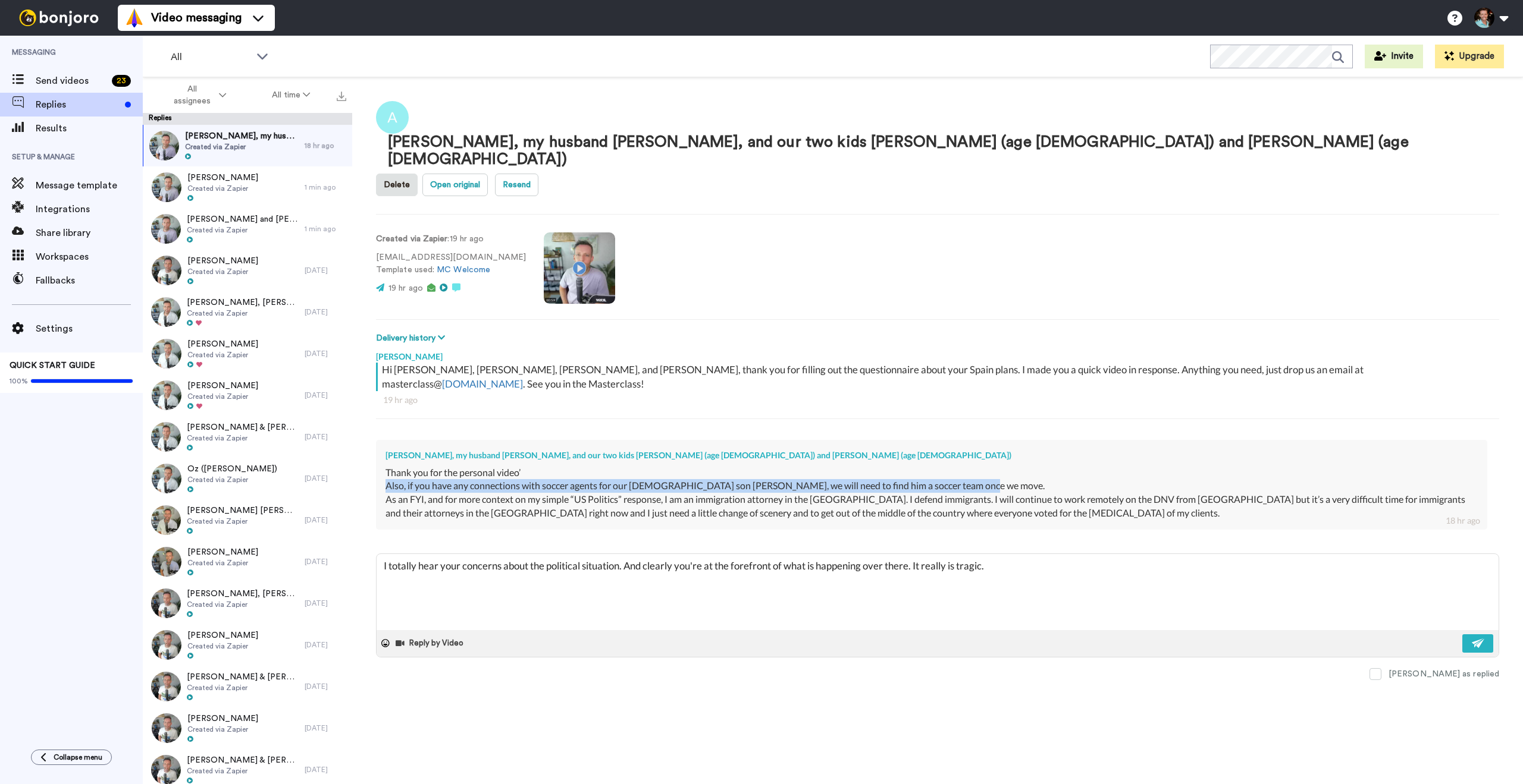
click at [384, 440] on div "[PERSON_NAME], my husband [PERSON_NAME], and our two kids [PERSON_NAME] (age [D…" at bounding box center [931, 485] width 1111 height 90
copy div "Also, if you have any connections with soccer agents for our [DEMOGRAPHIC_DATA]…"
